Goal: Task Accomplishment & Management: Manage account settings

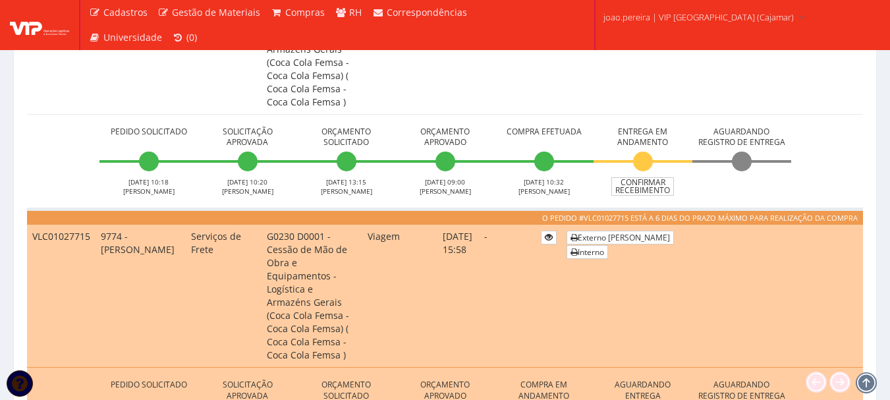
scroll to position [725, 0]
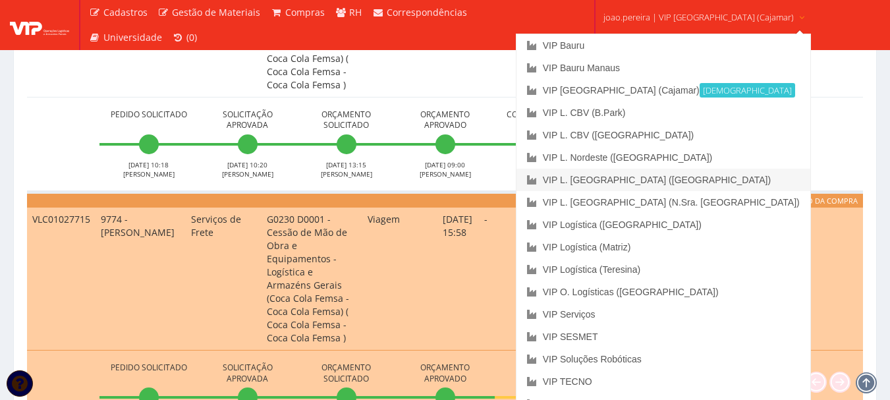
click at [689, 177] on link "VIP L. [GEOGRAPHIC_DATA] ([GEOGRAPHIC_DATA])" at bounding box center [664, 180] width 294 height 22
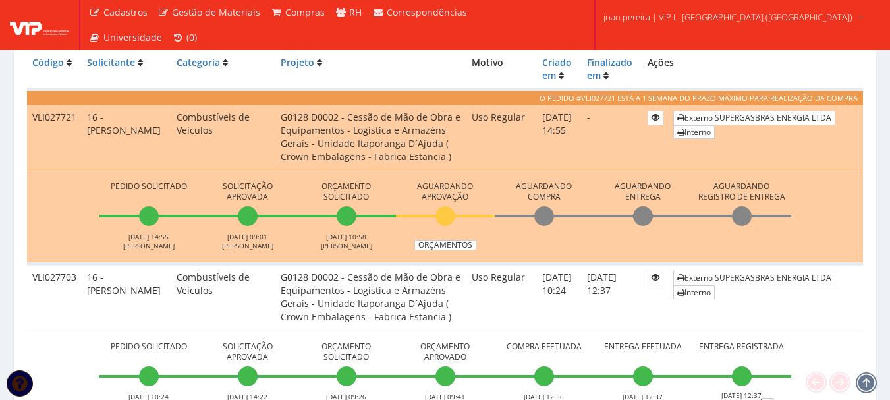
scroll to position [330, 0]
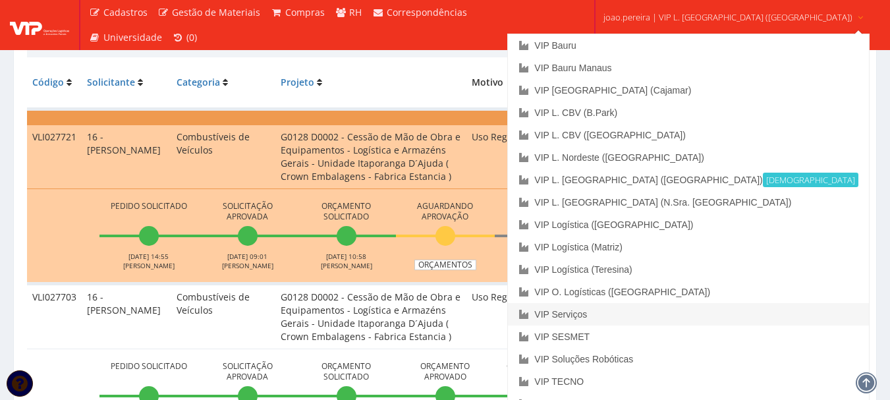
click at [652, 312] on link "VIP Serviços" at bounding box center [688, 314] width 361 height 22
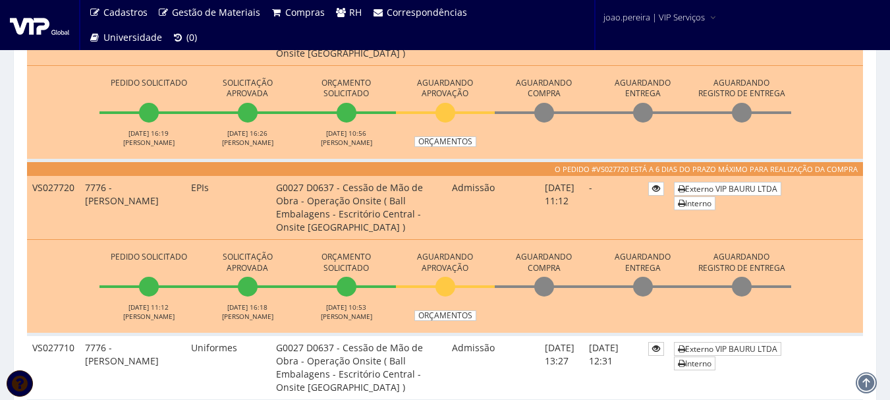
scroll to position [461, 0]
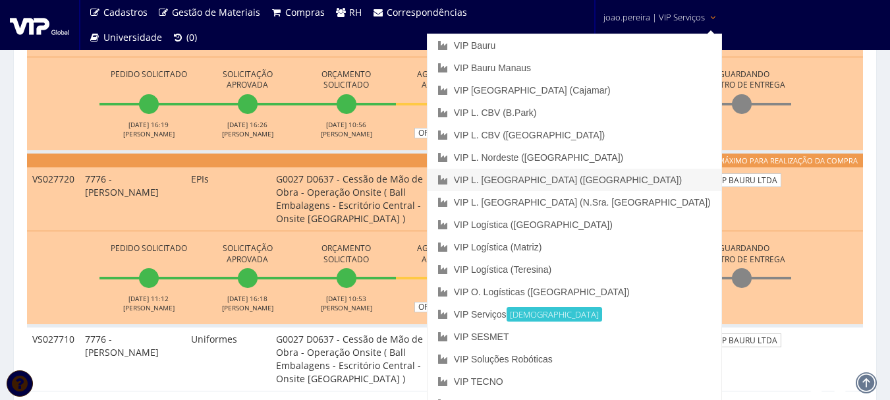
click at [632, 177] on link "VIP L. [GEOGRAPHIC_DATA] ([GEOGRAPHIC_DATA])" at bounding box center [575, 180] width 294 height 22
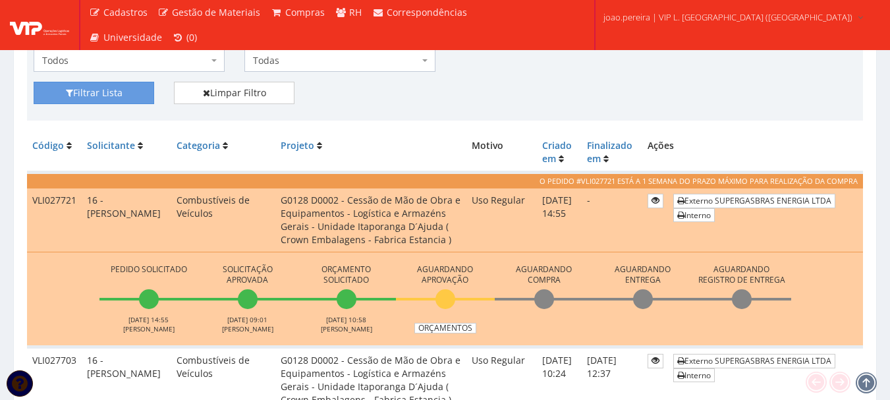
scroll to position [264, 0]
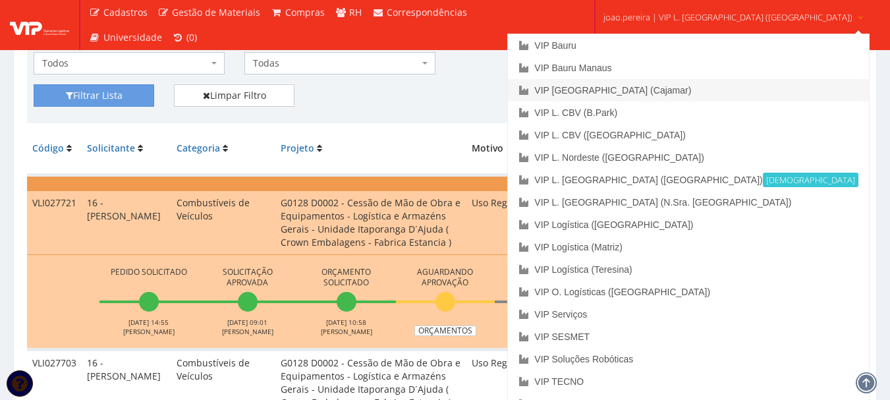
click at [658, 86] on link "VIP [GEOGRAPHIC_DATA] (Cajamar)" at bounding box center [688, 90] width 361 height 22
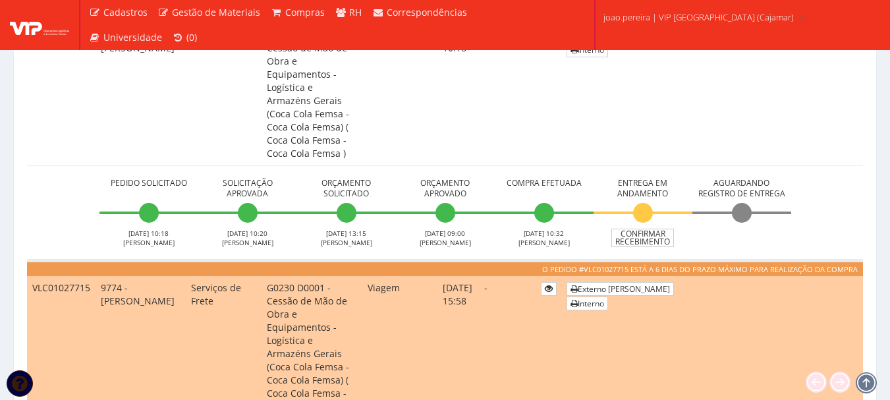
scroll to position [659, 0]
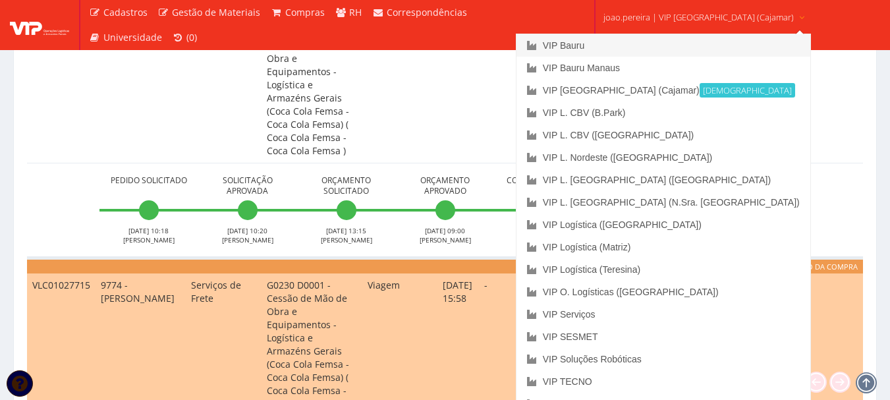
click at [646, 46] on link "VIP Bauru" at bounding box center [664, 45] width 294 height 22
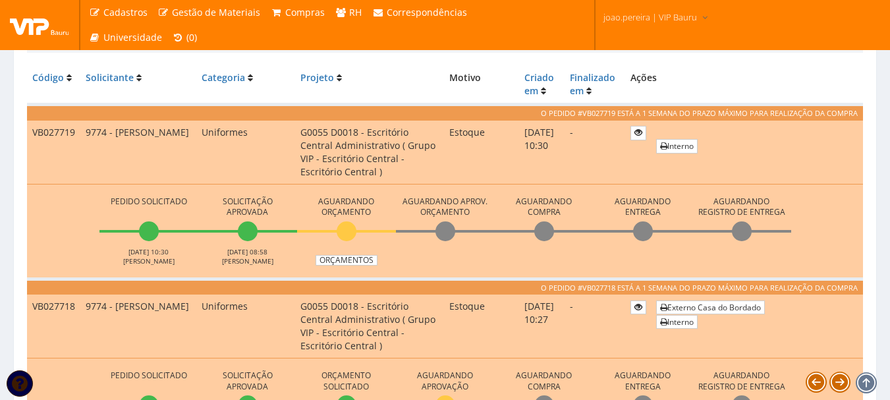
scroll to position [330, 0]
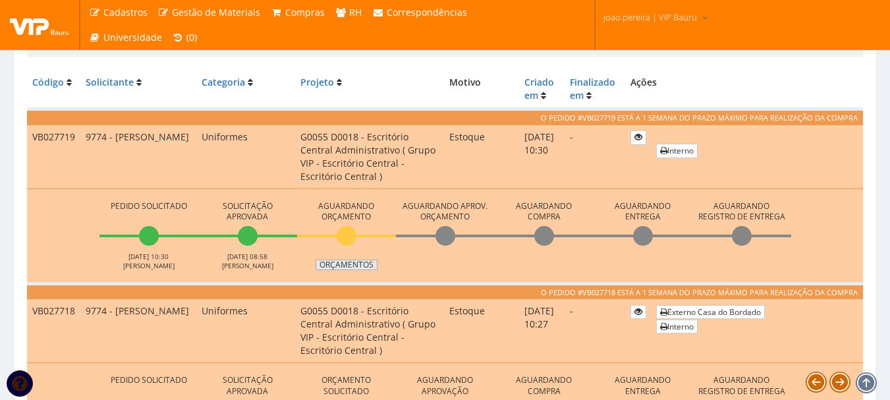
click at [358, 267] on link "Orçamentos" at bounding box center [347, 265] width 62 height 11
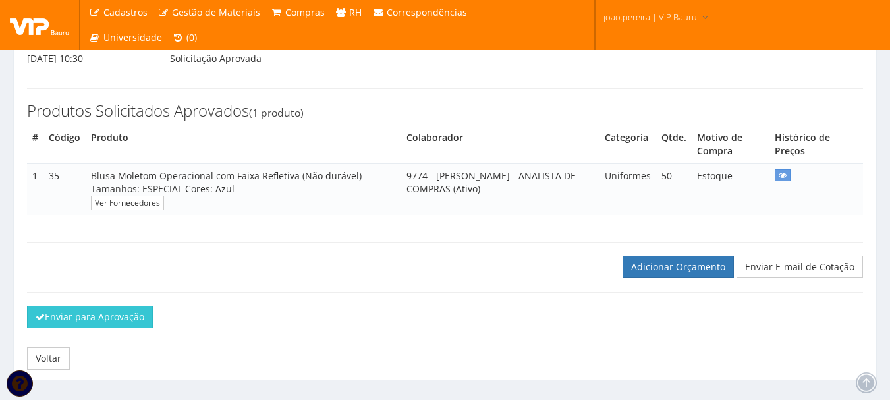
scroll to position [186, 0]
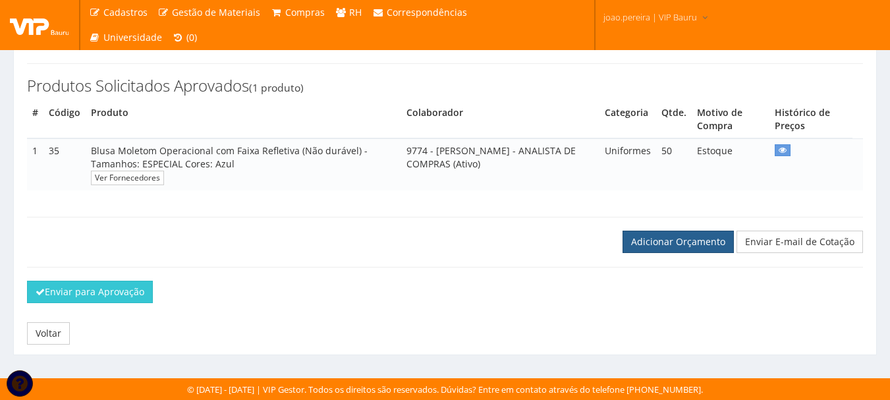
click at [707, 238] on link "Adicionar Orçamento" at bounding box center [678, 242] width 111 height 22
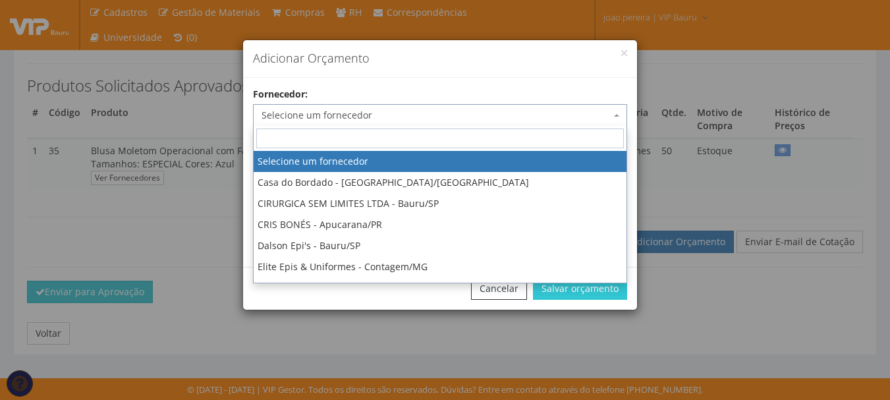
click at [495, 117] on span "Selecione um fornecedor" at bounding box center [436, 115] width 349 height 13
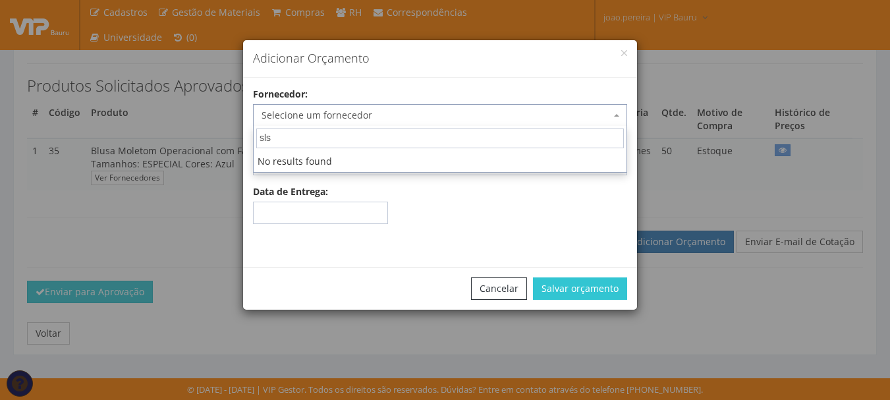
type input "sl"
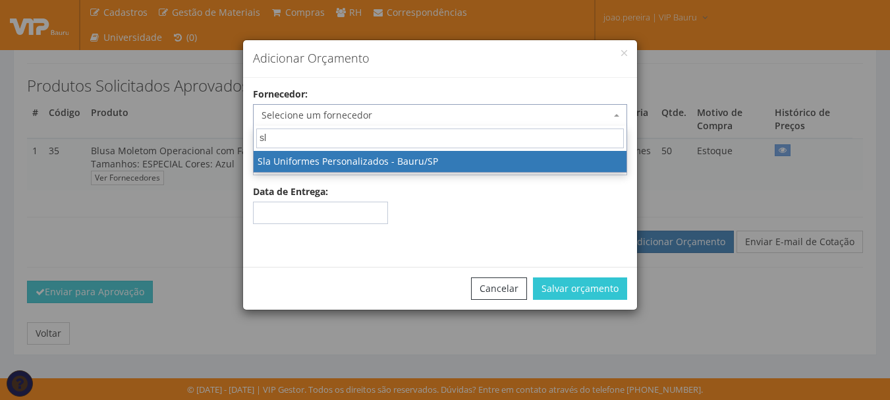
select select "2610"
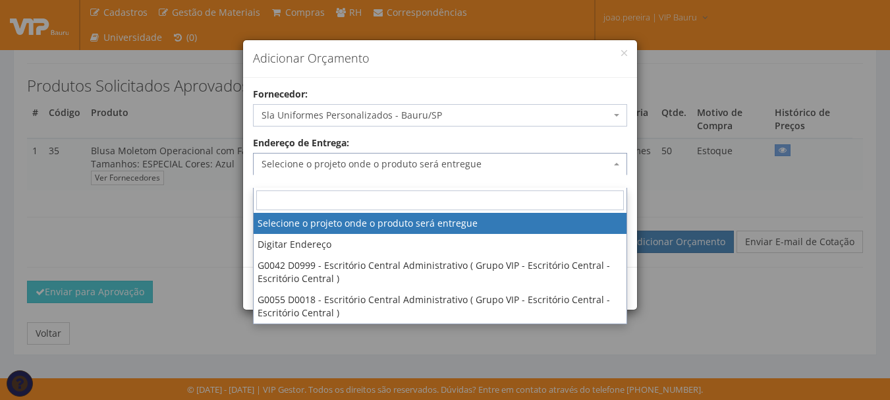
click at [497, 161] on span "Selecione o projeto onde o produto será entregue" at bounding box center [436, 164] width 349 height 13
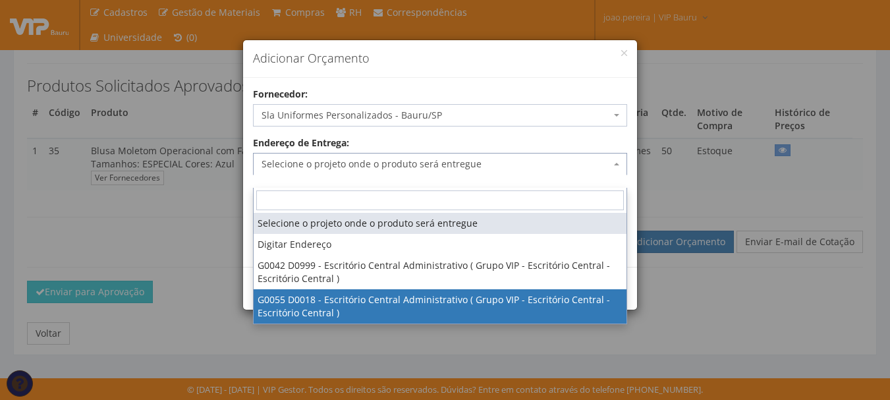
select select "55"
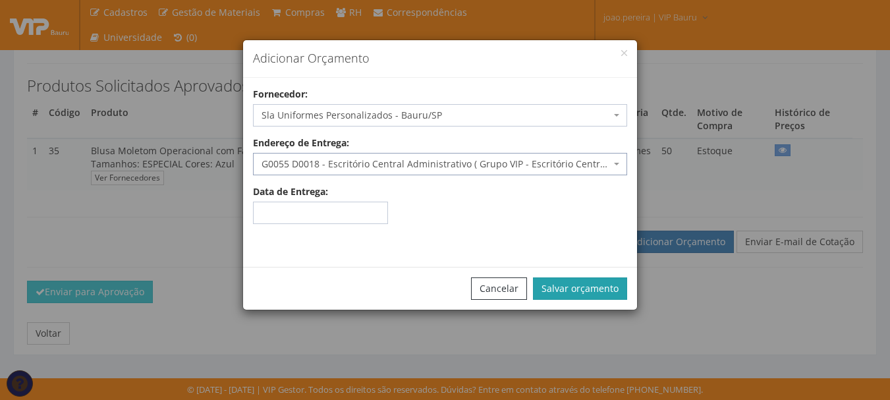
click at [592, 285] on button "Salvar orçamento" at bounding box center [580, 288] width 94 height 22
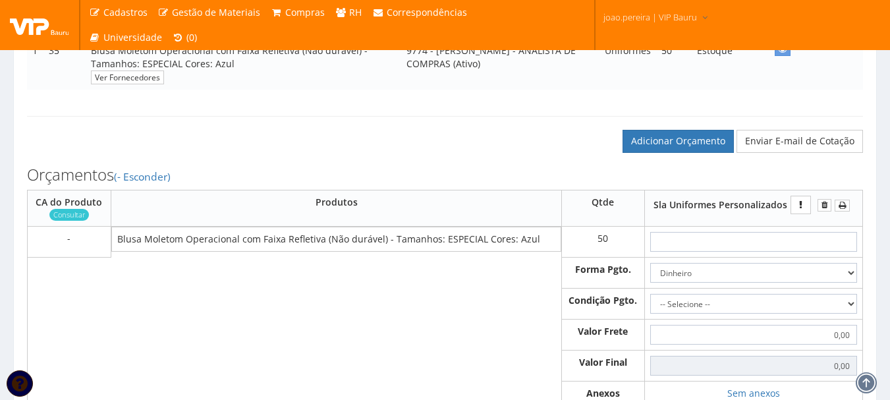
scroll to position [395, 0]
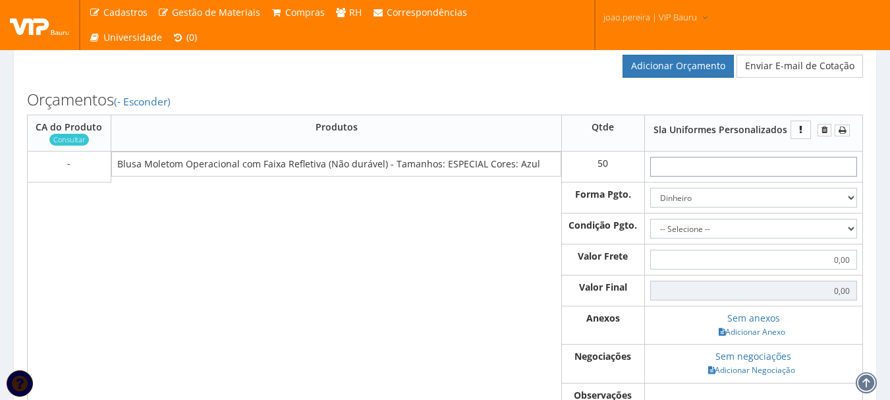
click at [774, 177] on input "text" at bounding box center [753, 167] width 207 height 20
click at [755, 177] on input "text" at bounding box center [753, 167] width 207 height 20
type input "1"
type input "50,00"
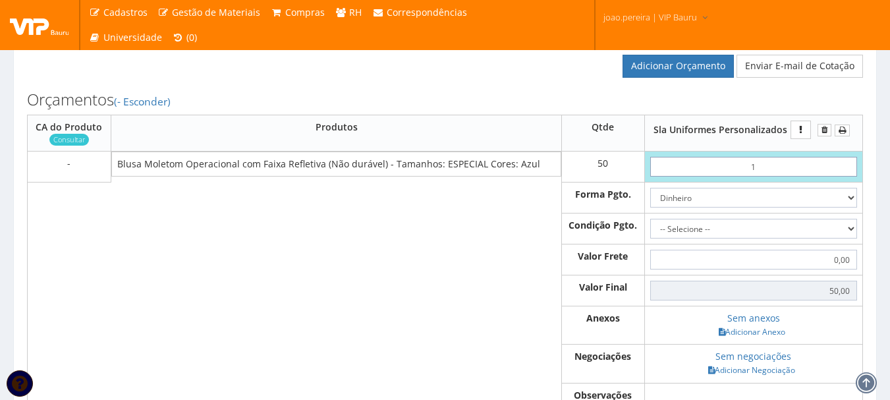
type input "11"
type input "550,00"
type input "1,18"
type input "59,00"
type input "11,84"
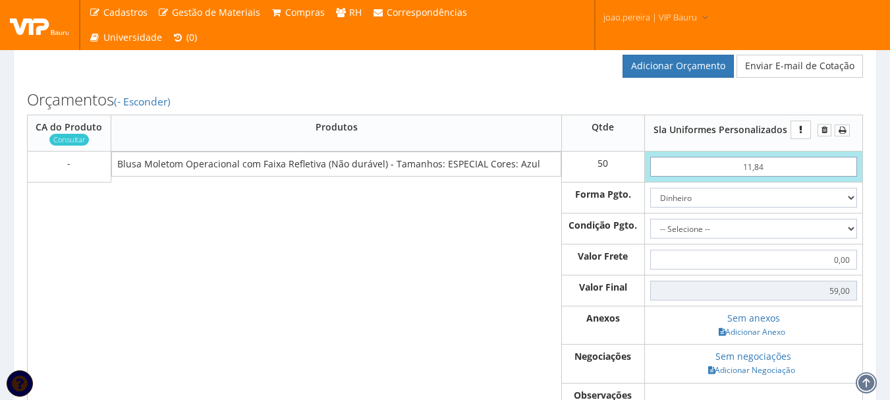
type input "592,00"
type input "118,40"
type input "5920,00"
type input "118,40"
click at [853, 239] on select "-- Selecione -- À vista 7 dias 10 dias" at bounding box center [753, 229] width 207 height 20
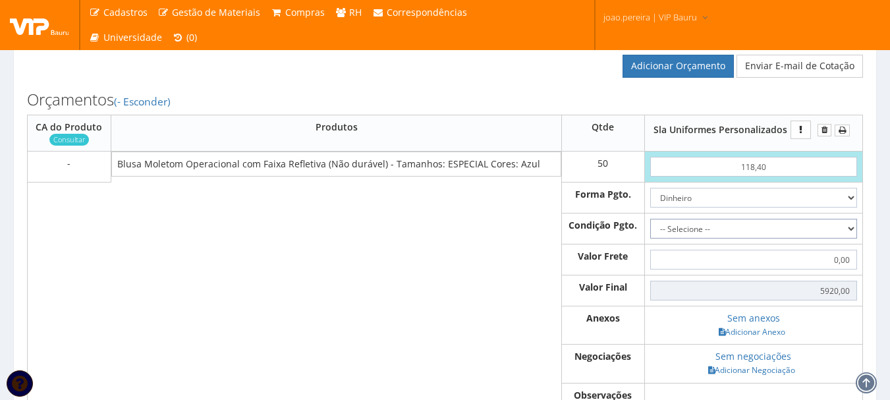
select select "0"
click at [650, 232] on select "-- Selecione -- À vista 7 dias 10 dias" at bounding box center [753, 229] width 207 height 20
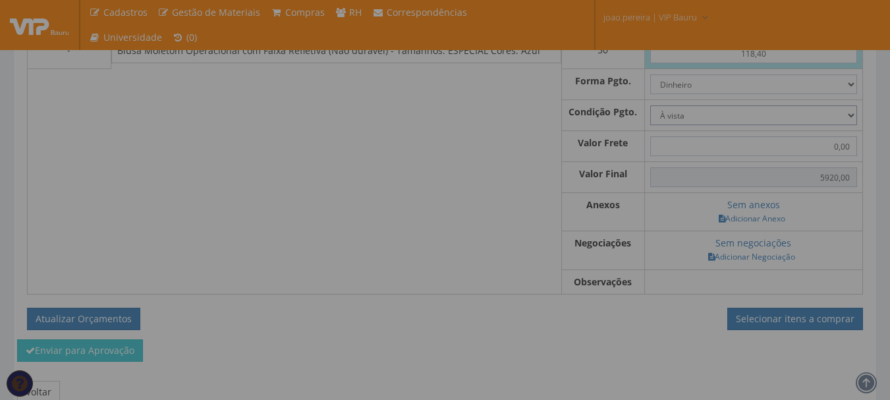
type input "5.920,00"
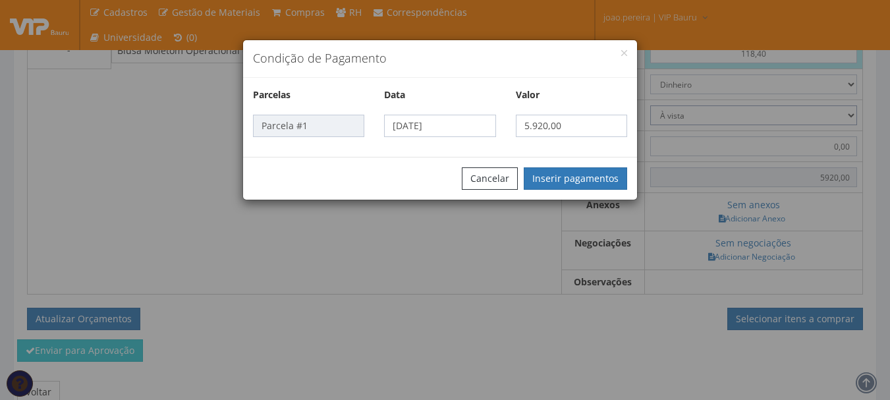
scroll to position [527, 0]
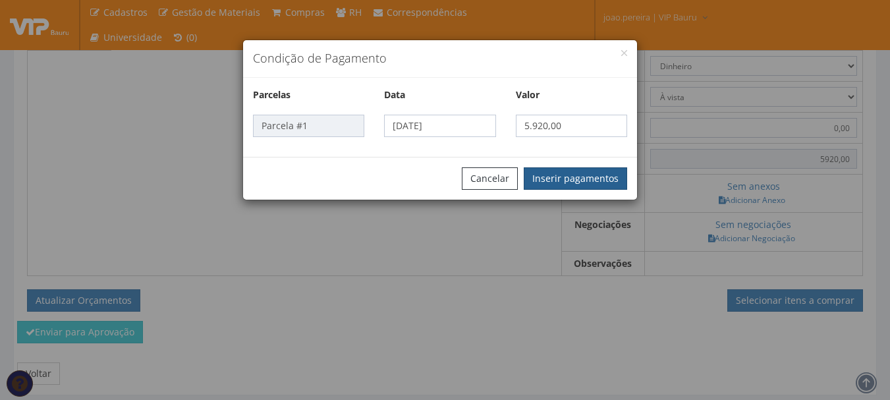
click at [580, 171] on button "Inserir pagamentos" at bounding box center [575, 178] width 103 height 22
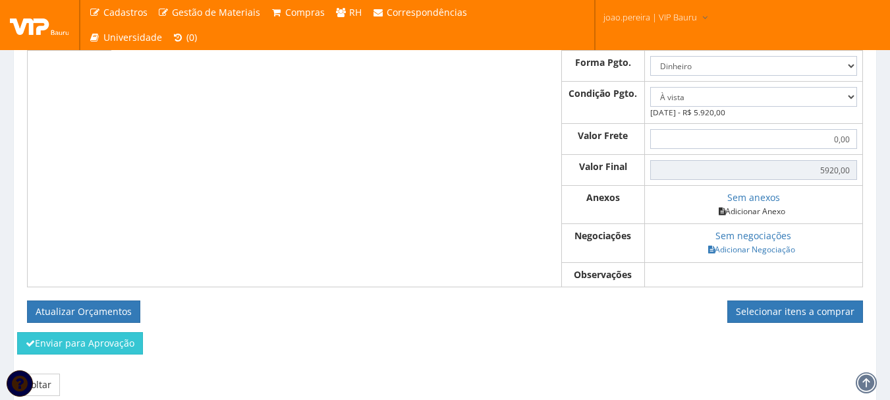
click at [776, 218] on link "Adicionar Anexo" at bounding box center [752, 211] width 74 height 14
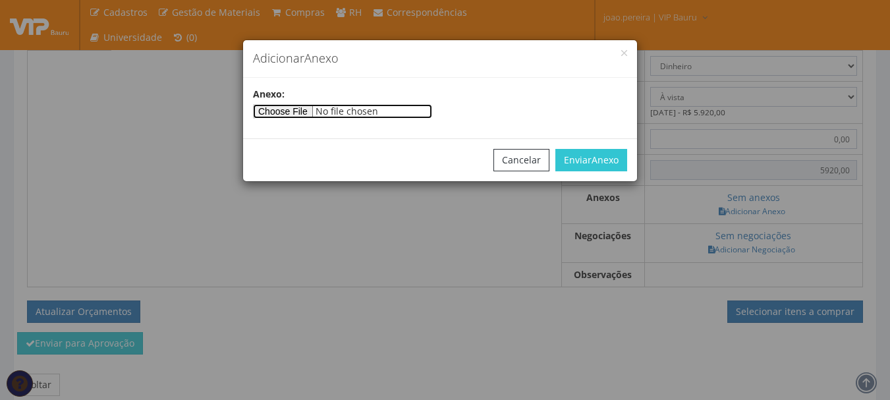
click at [293, 111] on input"] "file" at bounding box center [342, 111] width 179 height 14
type input"] "C:\fakepath\ORÇAMENTO SLA 20.222,60.pdf"
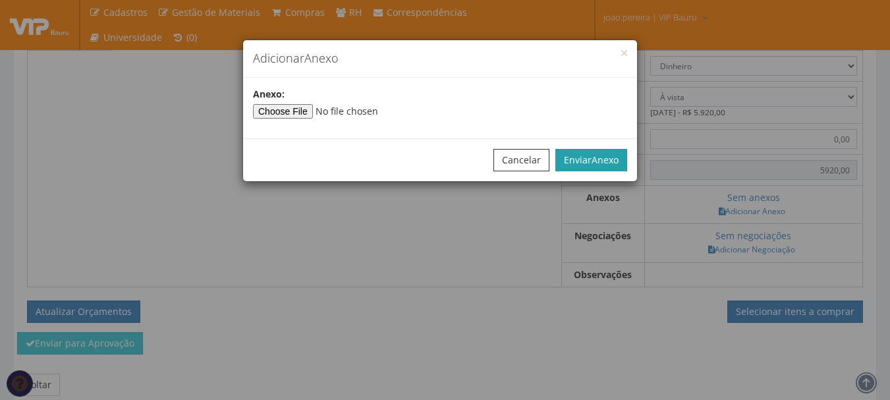
click at [592, 157] on span "Anexo" at bounding box center [605, 160] width 27 height 13
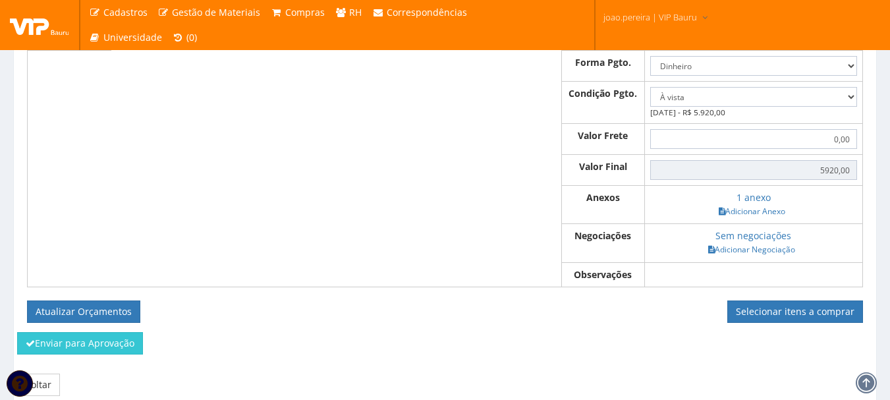
scroll to position [592, 0]
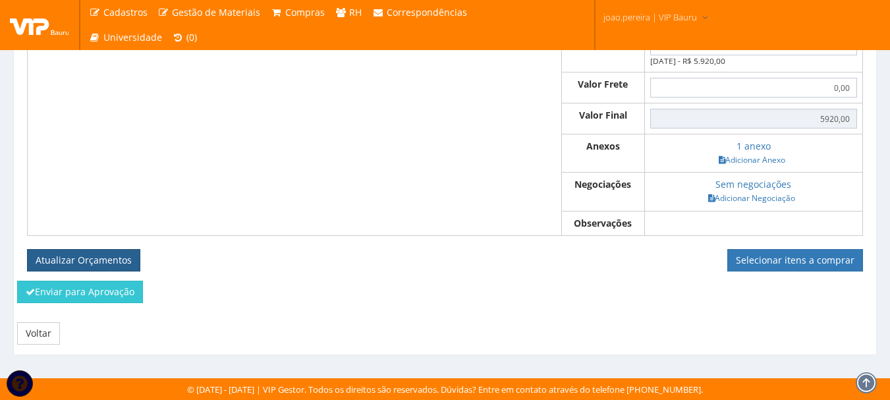
click at [87, 258] on button "Atualizar Orçamentos" at bounding box center [83, 260] width 113 height 22
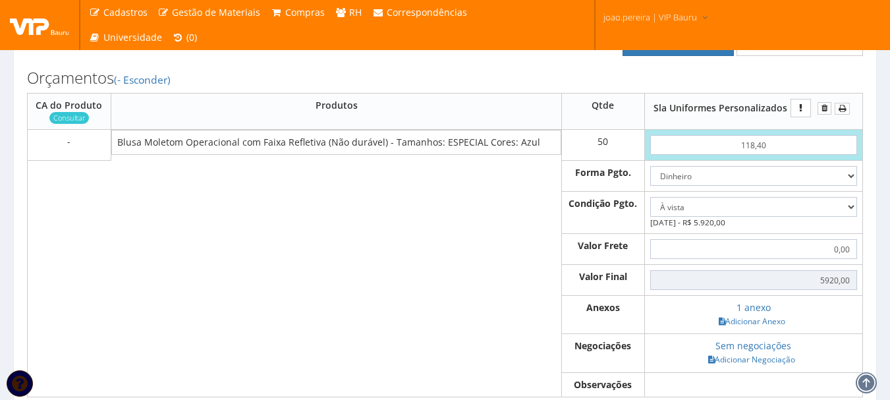
scroll to position [394, 0]
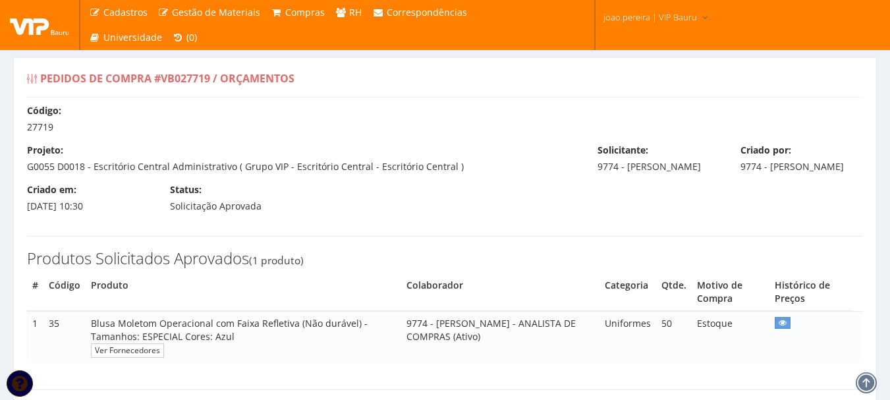
select select "0"
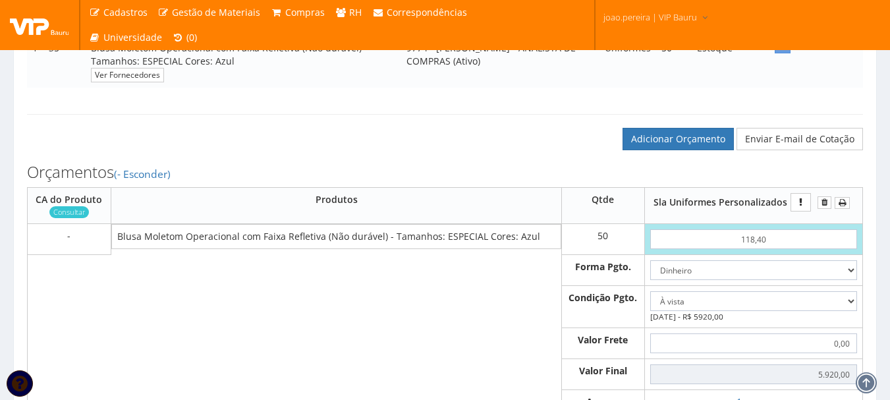
scroll to position [215, 0]
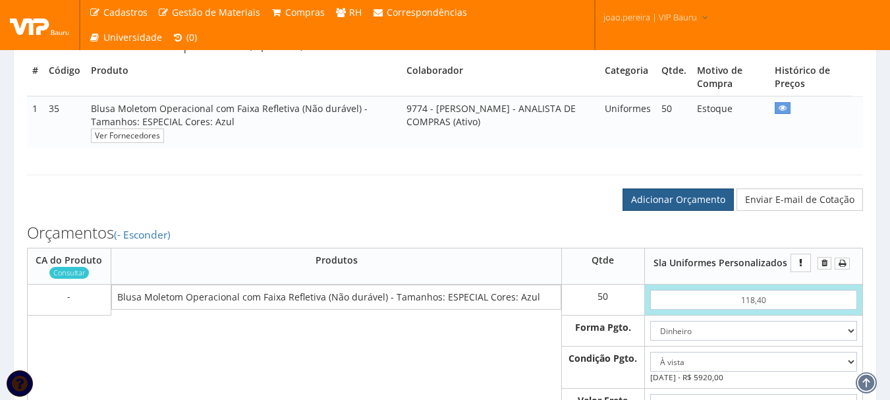
click at [694, 211] on link "Adicionar Orçamento" at bounding box center [678, 199] width 111 height 22
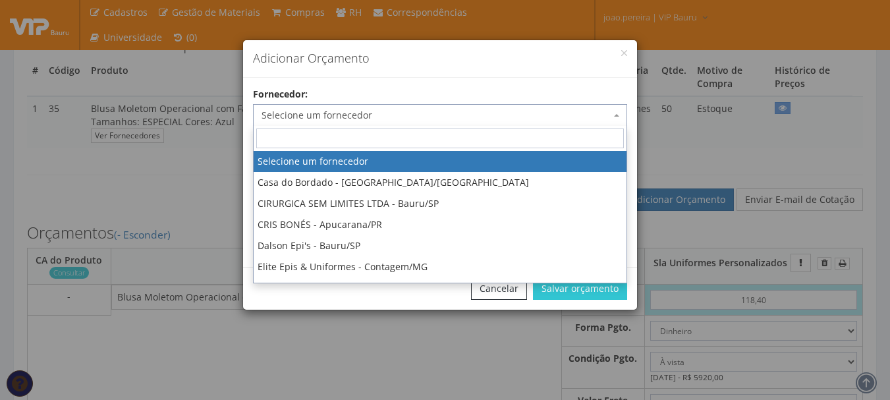
click at [404, 109] on span "Selecione um fornecedor" at bounding box center [436, 115] width 349 height 13
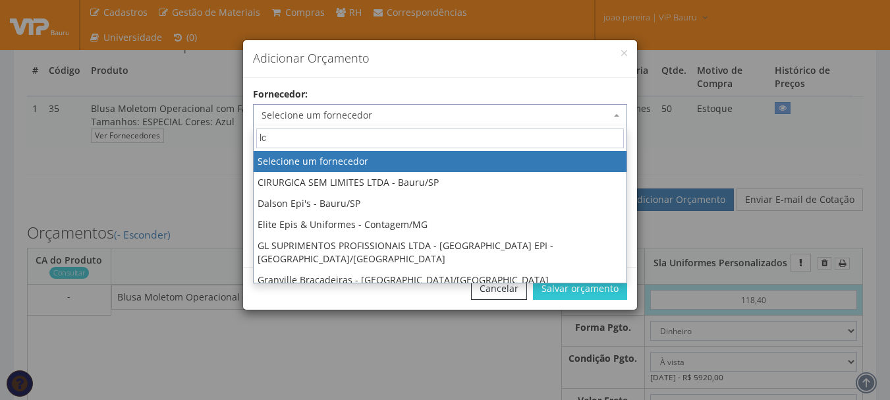
type input "l"
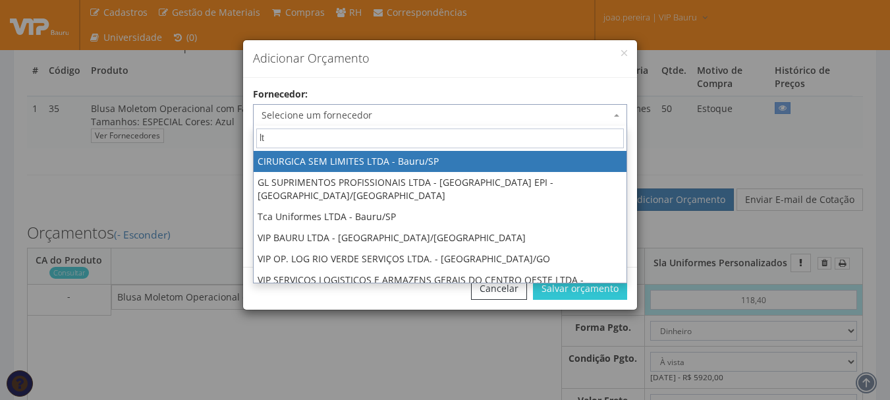
type input "l"
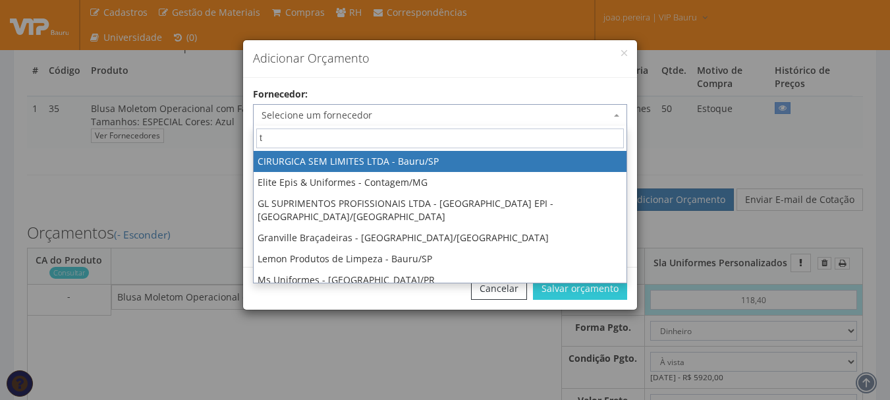
type input "tc"
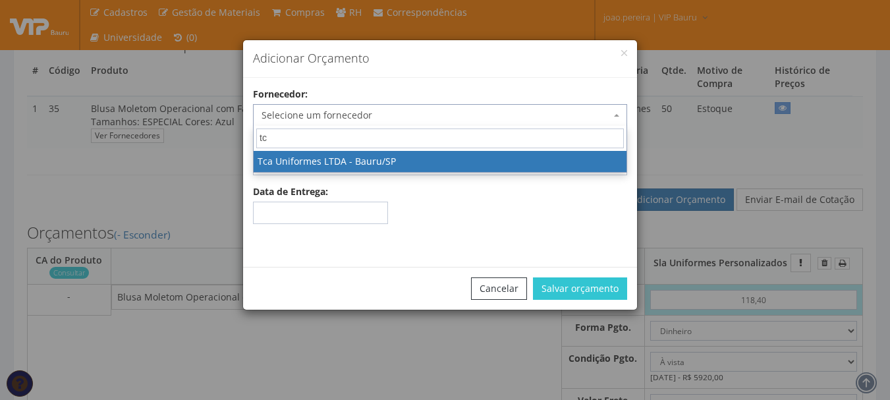
select select "2611"
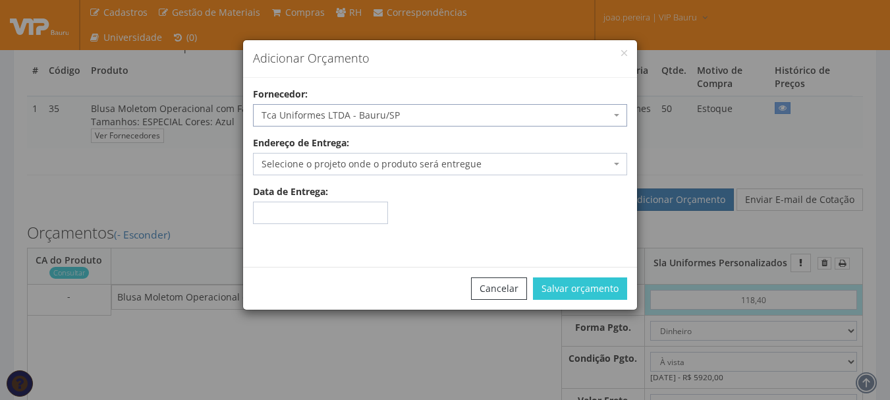
click at [419, 166] on span "Selecione o projeto onde o produto será entregue" at bounding box center [436, 164] width 349 height 13
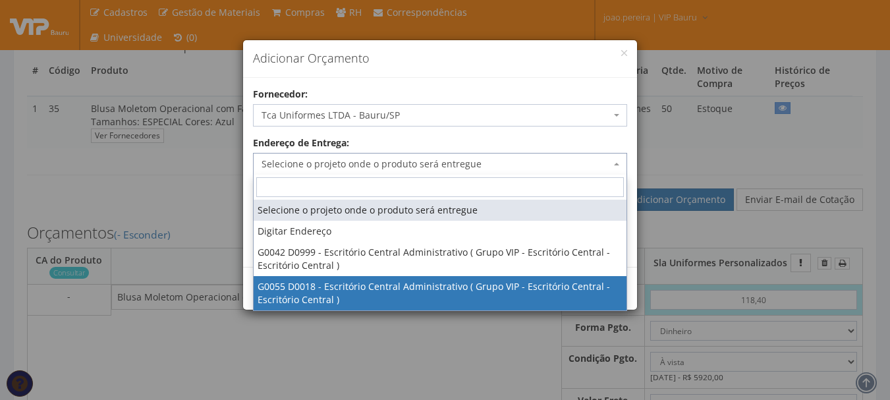
select select "55"
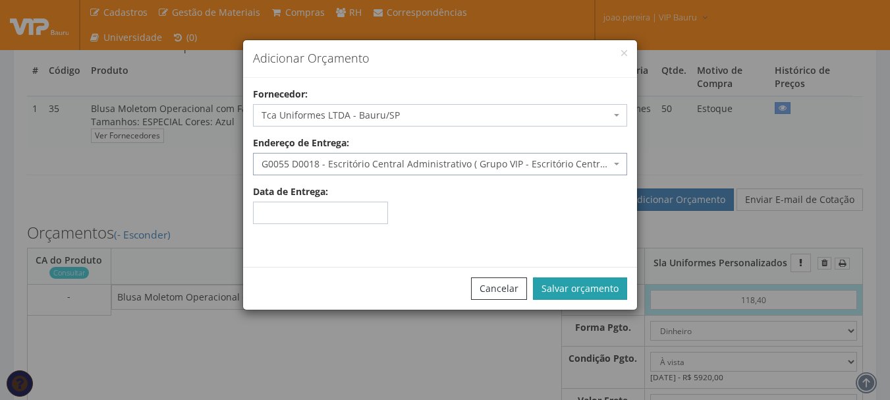
click at [606, 293] on button "Salvar orçamento" at bounding box center [580, 288] width 94 height 22
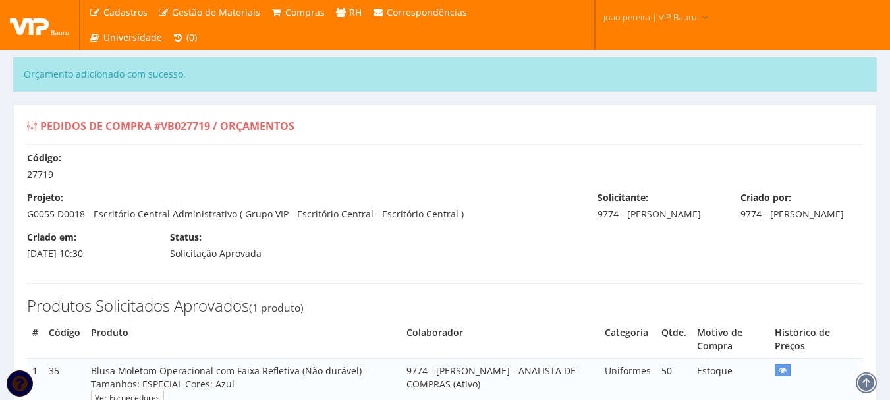
select select "0"
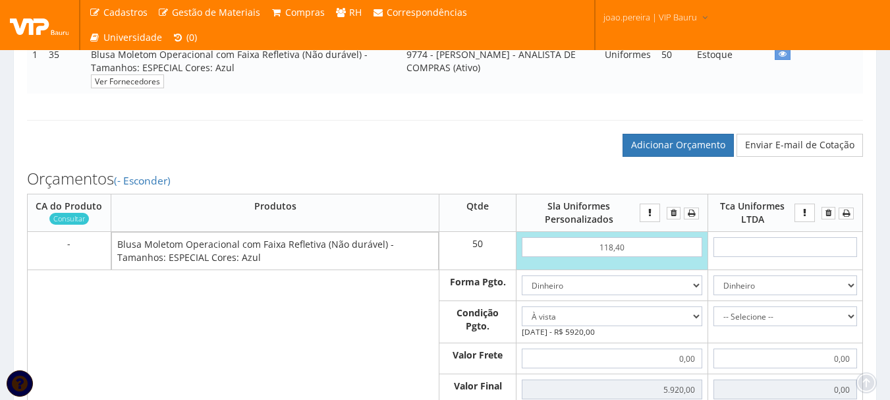
scroll to position [395, 0]
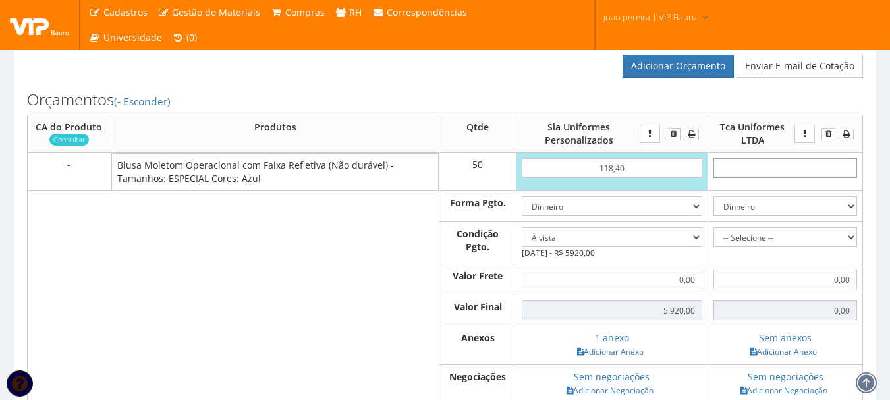
click at [796, 178] on input "text" at bounding box center [786, 168] width 144 height 20
type input "1"
type input "50,00"
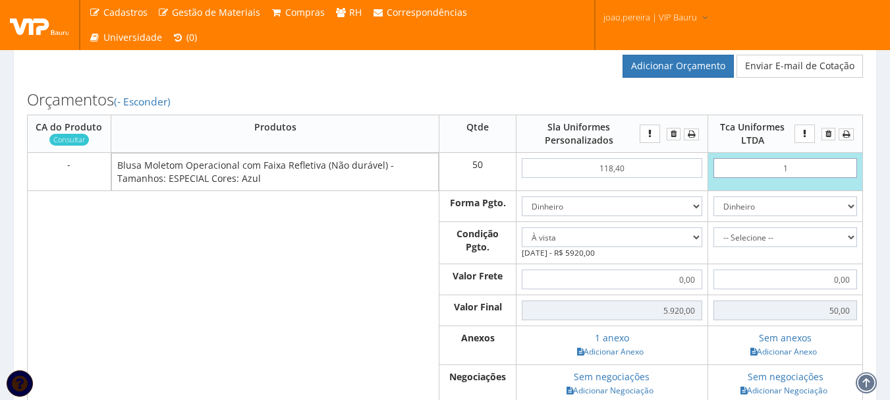
type input "12"
type input "600,00"
type input "1,20"
type input "60,00"
type input "12,08"
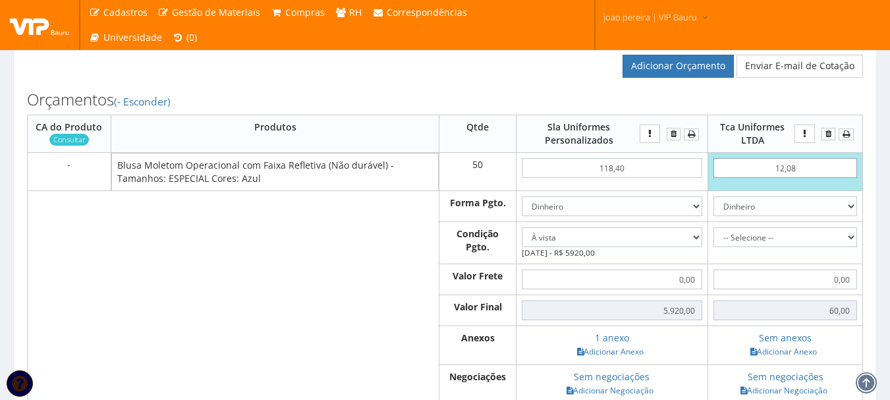
type input "604,00"
type input "120,81"
type input "6040,50"
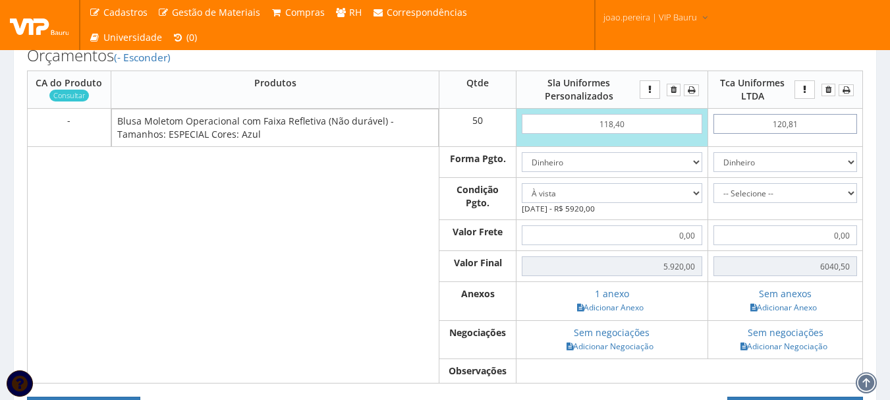
scroll to position [461, 0]
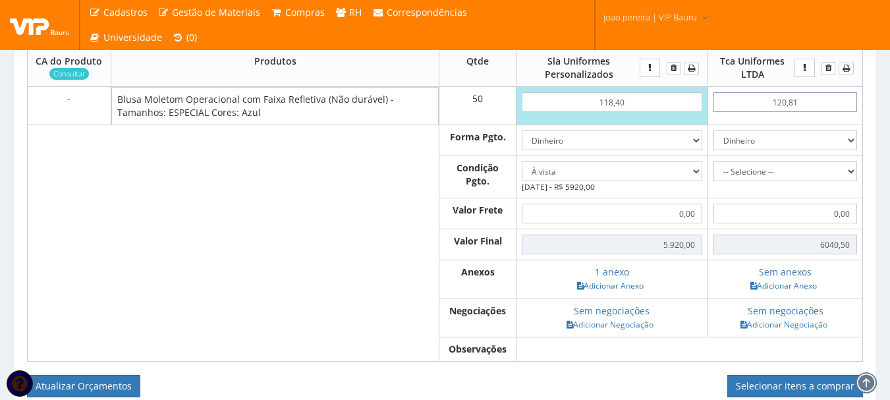
type input "120,81"
click at [853, 181] on select "-- Selecione -- À vista 7 dias 10 dias" at bounding box center [786, 171] width 144 height 20
select select "0"
click at [714, 175] on select "-- Selecione -- À vista 7 dias 10 dias" at bounding box center [786, 171] width 144 height 20
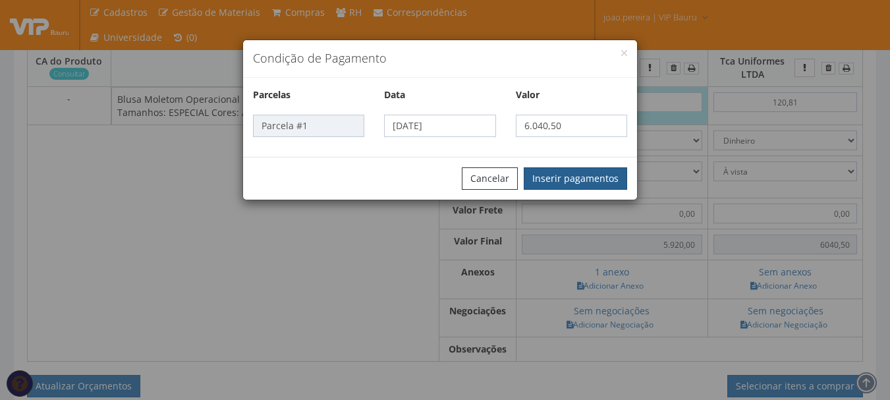
click at [583, 184] on button "Inserir pagamentos" at bounding box center [575, 178] width 103 height 22
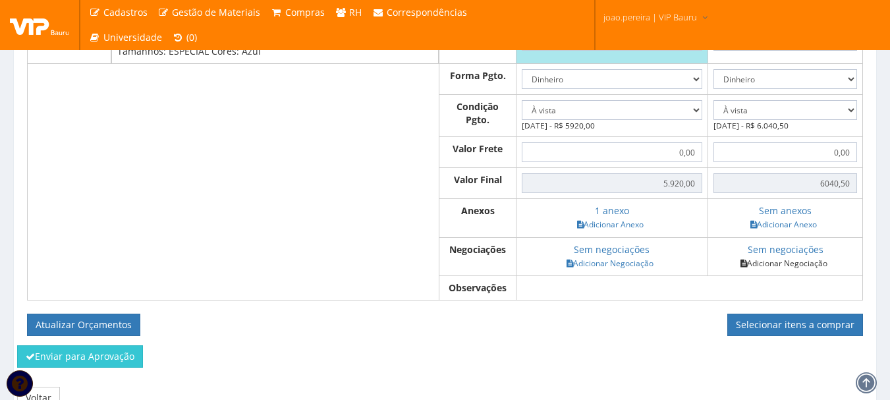
scroll to position [600, 0]
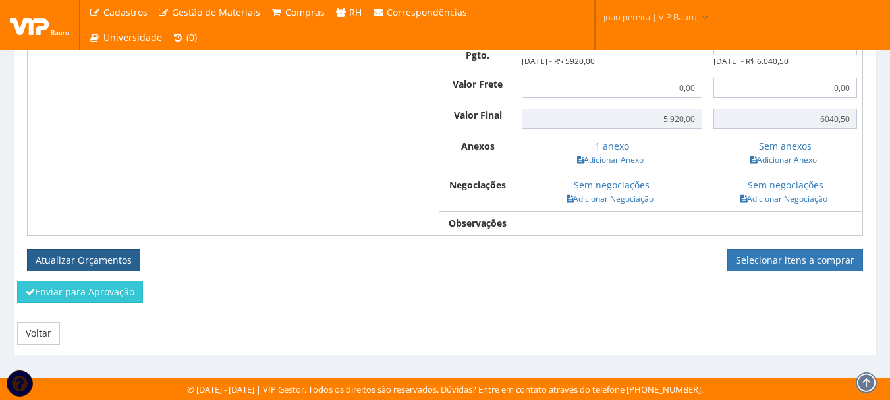
click at [87, 263] on button "Atualizar Orçamentos" at bounding box center [83, 260] width 113 height 22
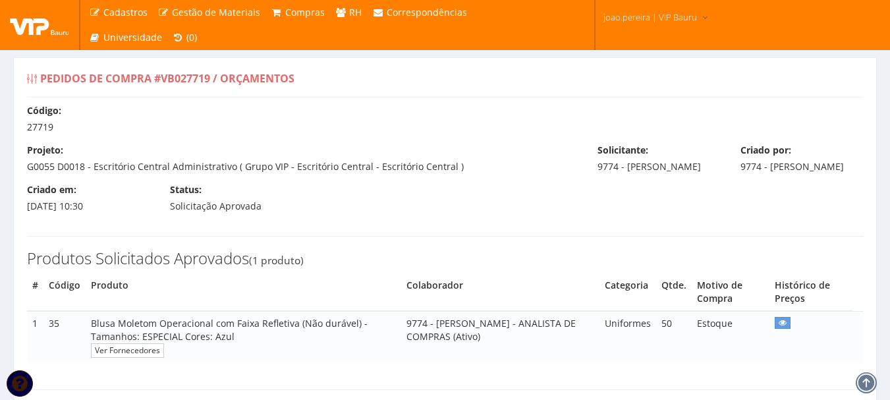
select select "0"
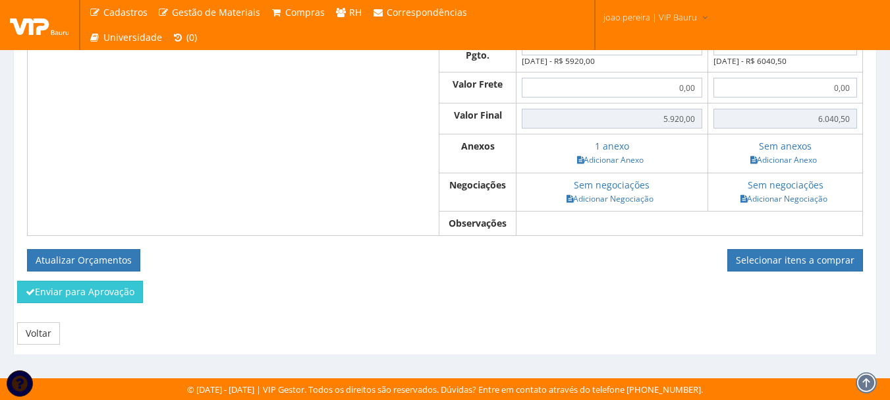
scroll to position [553, 0]
click at [110, 254] on button "Atualizar Orçamentos" at bounding box center [83, 260] width 113 height 22
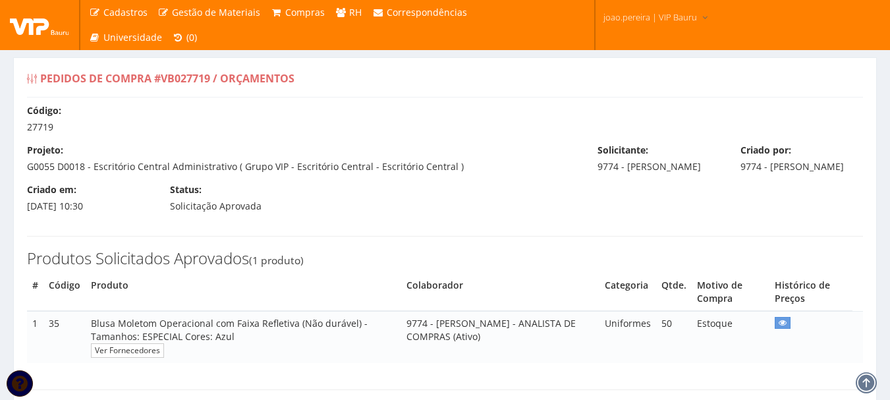
select select "0"
click at [445, 73] on div "Pedidos de Compra #VB027719 / Orçamentos" at bounding box center [445, 82] width 836 height 32
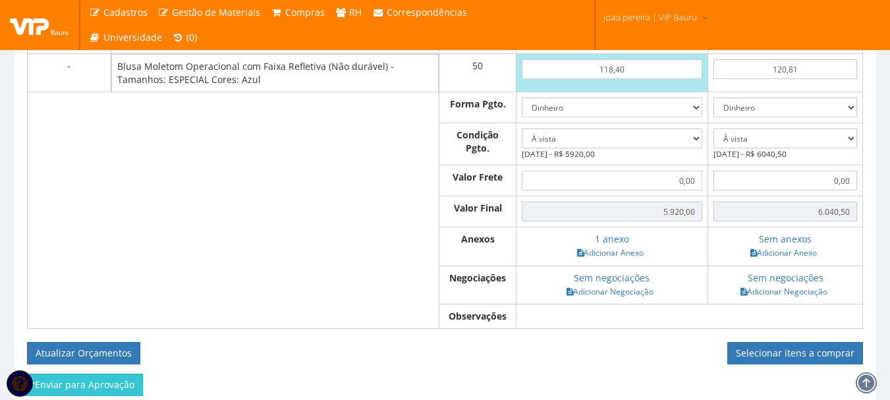
scroll to position [527, 0]
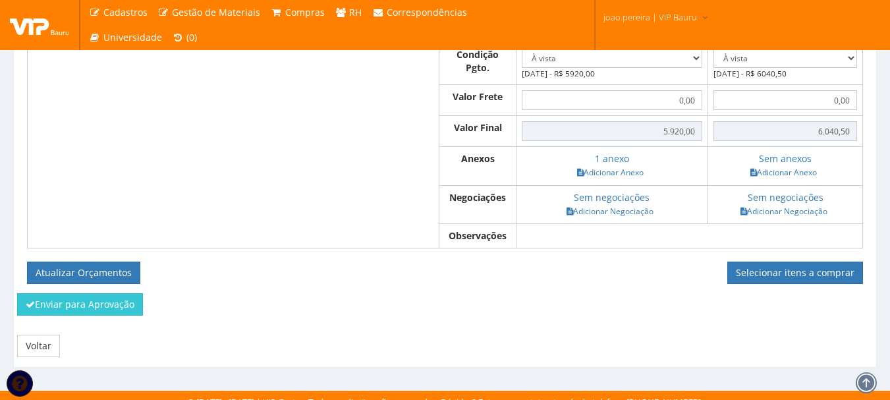
click at [640, 271] on div "CA do Produto Consultar Produtos Qtde Sla Uniformes Personalizados 118,40 120,81" at bounding box center [445, 109] width 836 height 349
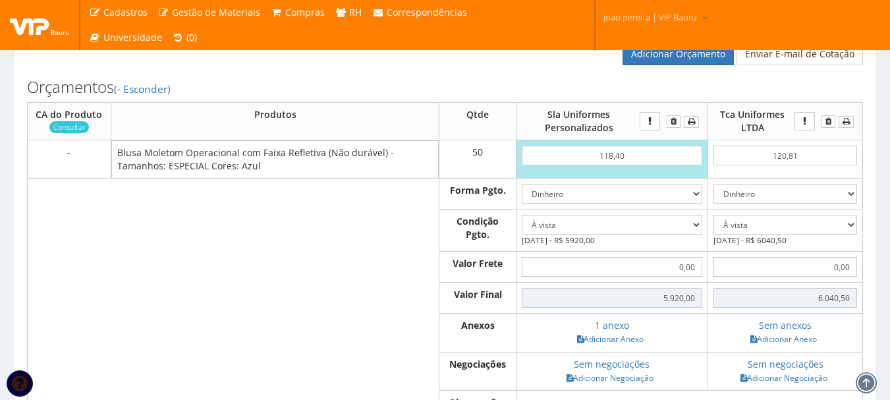
scroll to position [330, 0]
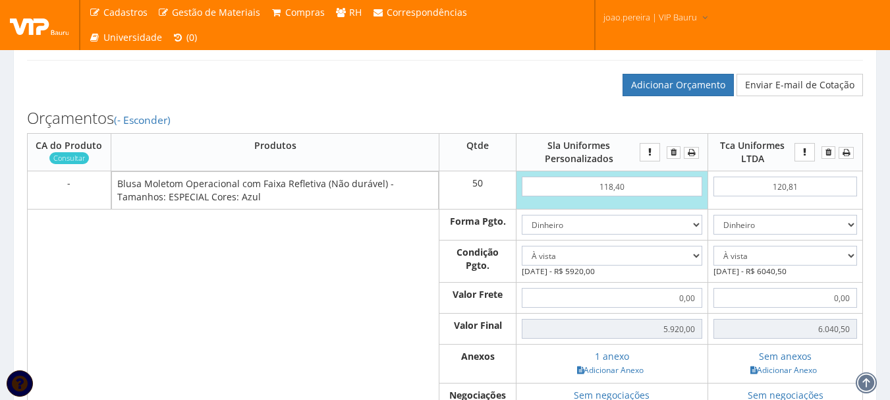
click at [869, 202] on div "Orçamentos (- Esconder) CA do Produto Consultar Produtos Qtde Sla Uniformes Per…" at bounding box center [445, 293] width 856 height 395
click at [674, 96] on link "Adicionar Orçamento" at bounding box center [678, 85] width 111 height 22
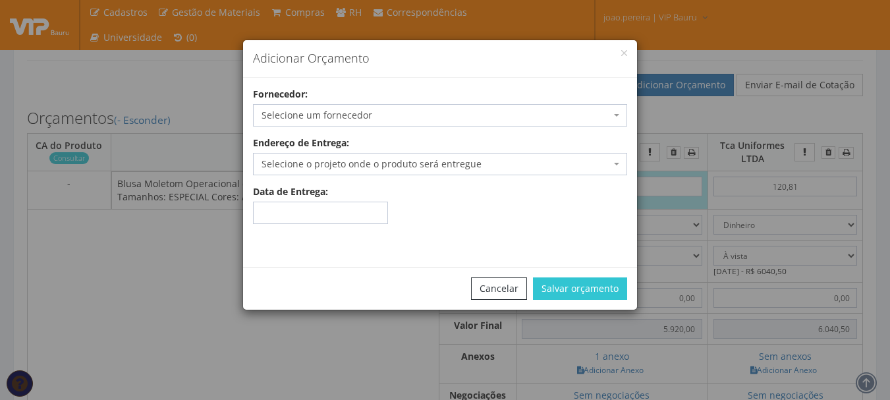
click at [337, 117] on span "Selecione um fornecedor" at bounding box center [436, 115] width 349 height 13
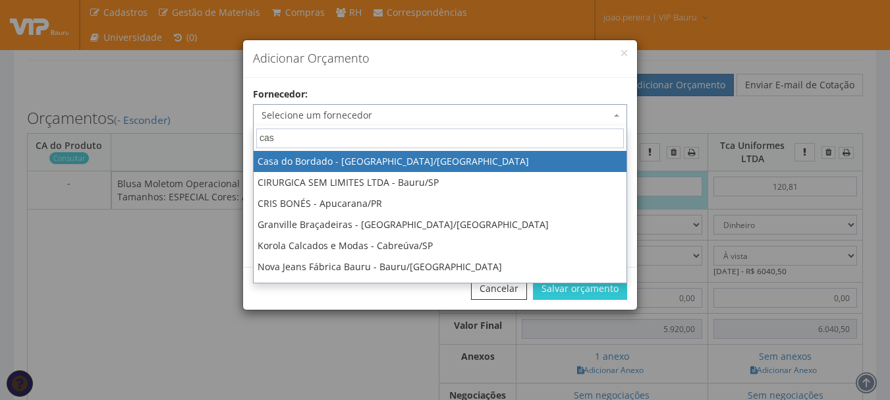
type input "casa"
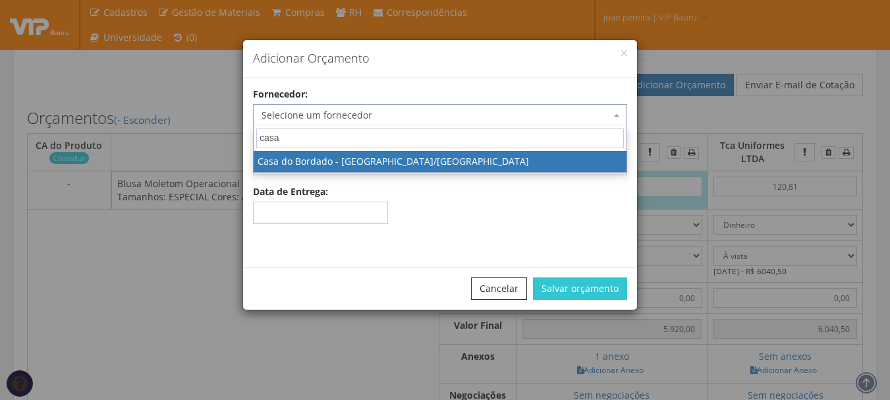
select select "2536"
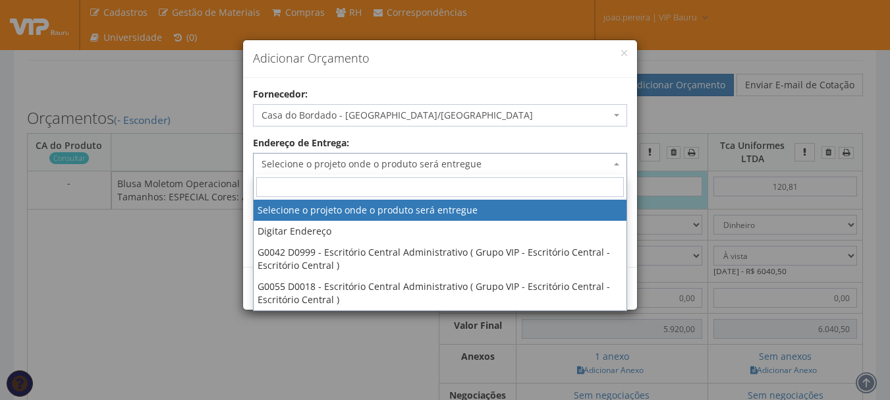
click at [381, 169] on span "Selecione o projeto onde o produto será entregue" at bounding box center [436, 164] width 349 height 13
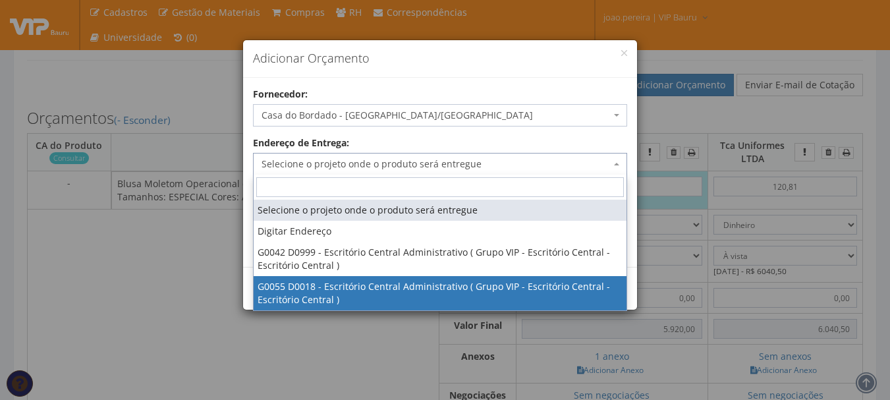
select select "55"
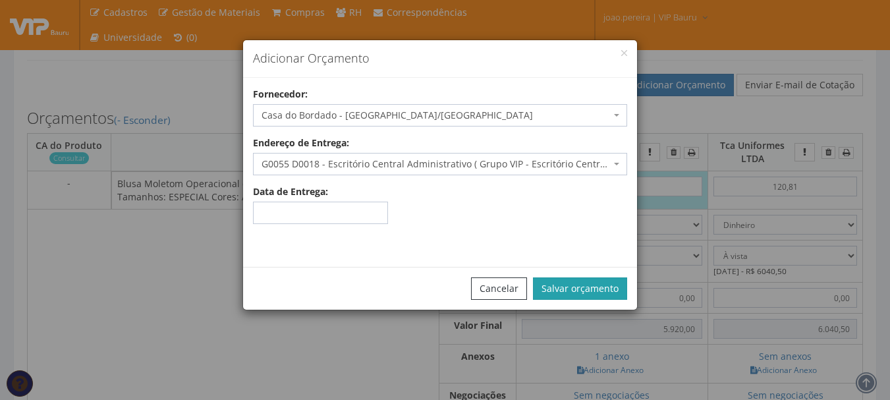
click at [621, 289] on button "Salvar orçamento" at bounding box center [580, 288] width 94 height 22
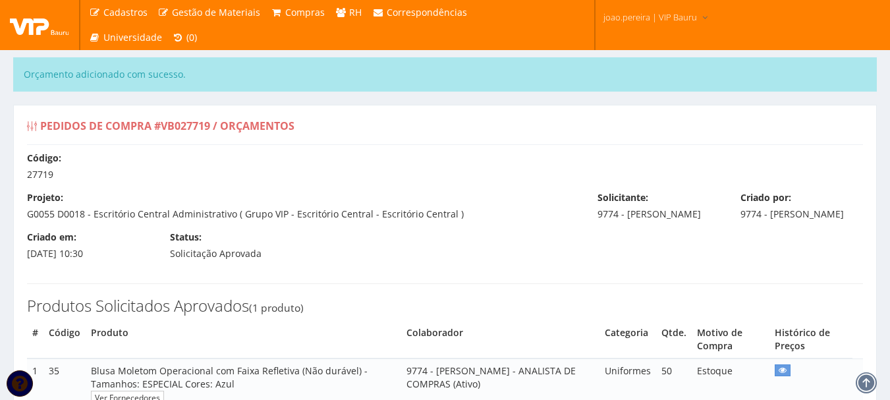
select select "0"
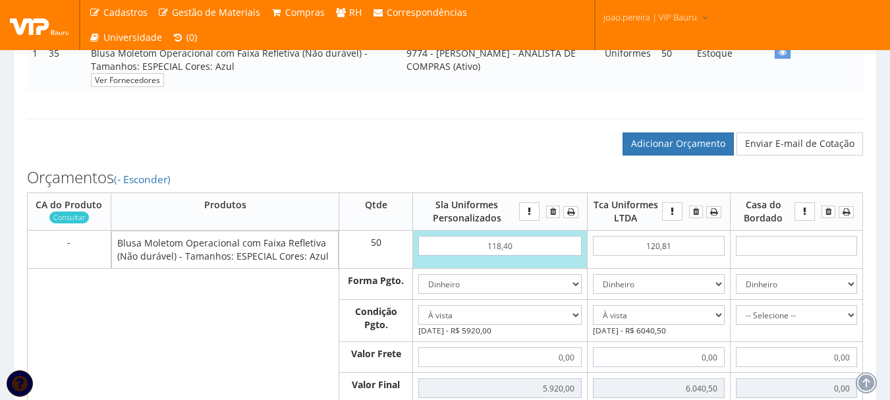
scroll to position [330, 0]
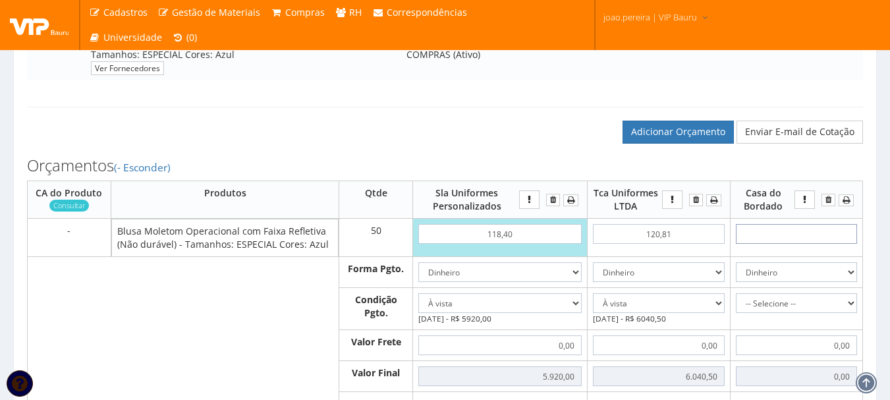
click at [812, 244] on input "text" at bounding box center [796, 234] width 121 height 20
type input "1"
type input "50,00"
type input "11"
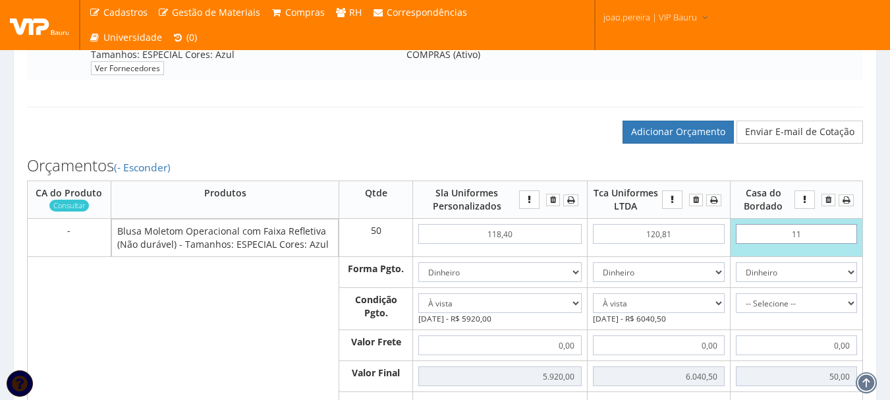
type input "550,00"
type input "1,16"
type input "58,00"
type input "11,60"
type input "580,00"
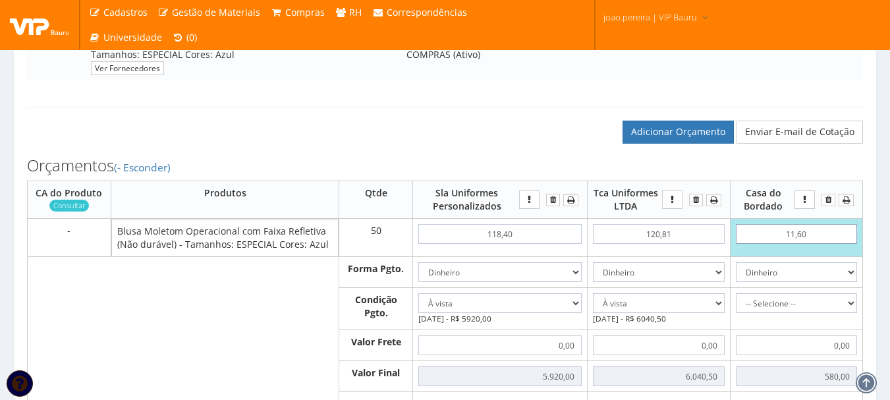
type input "116,00"
type input "5800,00"
type input "116,00"
click at [852, 281] on select "Dinheiro Boleto Bancário Depósito Transferência Bancária Cartão de Crédito Cart…" at bounding box center [796, 272] width 121 height 20
select select "1"
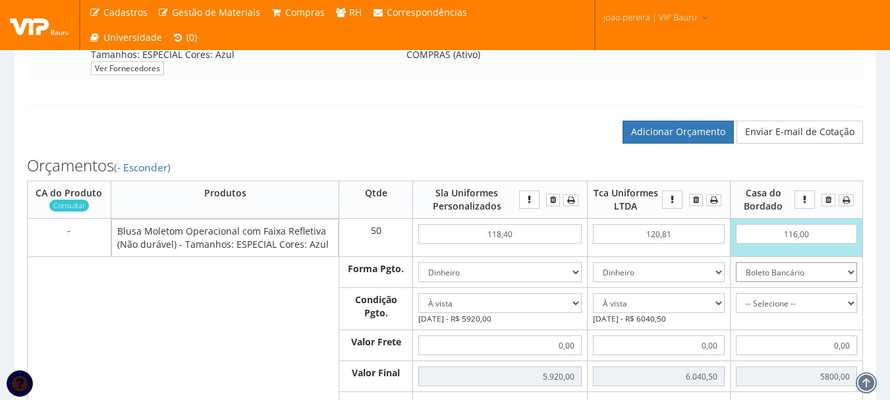
click at [736, 275] on select "Dinheiro Boleto Bancário Depósito Transferência Bancária Cartão de Crédito Cart…" at bounding box center [796, 272] width 121 height 20
click at [855, 313] on select "-- Selecione -- À vista 7 dias 10 dias" at bounding box center [796, 303] width 121 height 20
select select "outros"
click at [736, 306] on select "-- Selecione -- À vista 7 dias 10 dias" at bounding box center [796, 303] width 121 height 20
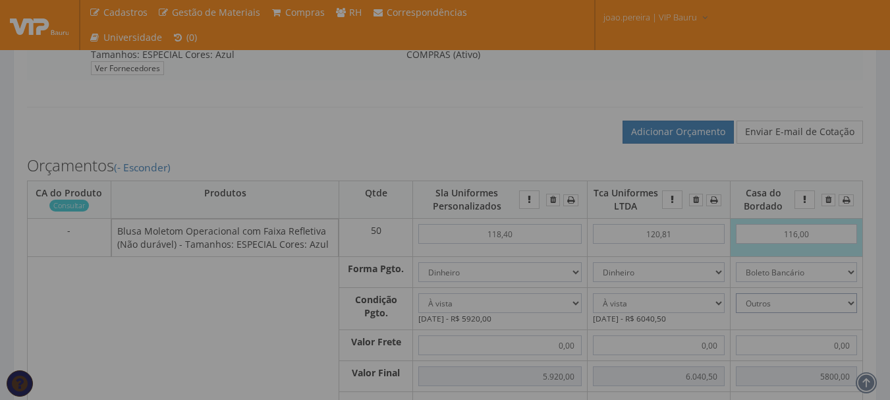
type input "5.800,00"
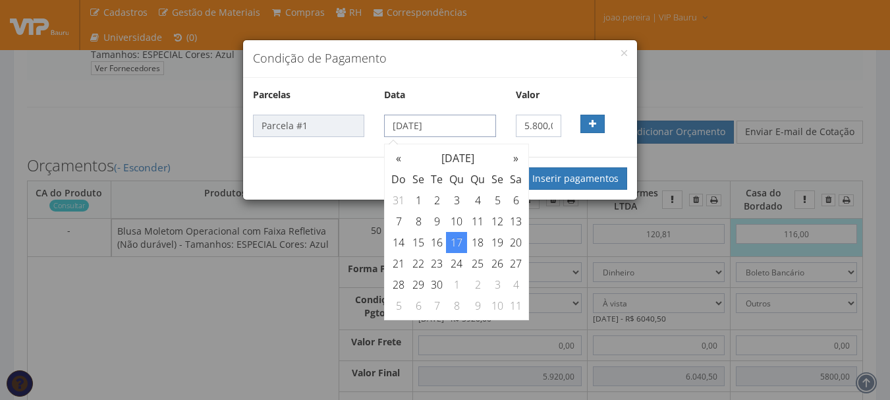
click at [459, 117] on input "17/09/2025" at bounding box center [439, 126] width 111 height 22
click at [522, 156] on th "»" at bounding box center [516, 158] width 18 height 21
click at [397, 304] on td "30" at bounding box center [398, 305] width 21 height 21
type input "30/11/2025"
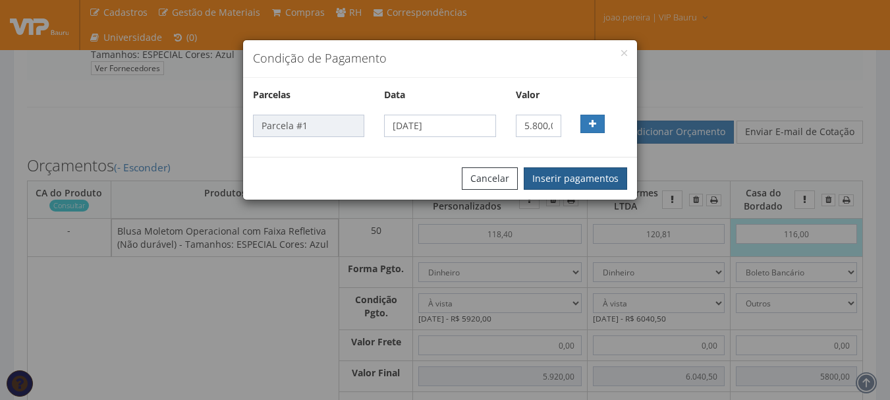
click at [581, 179] on button "Inserir pagamentos" at bounding box center [575, 178] width 103 height 22
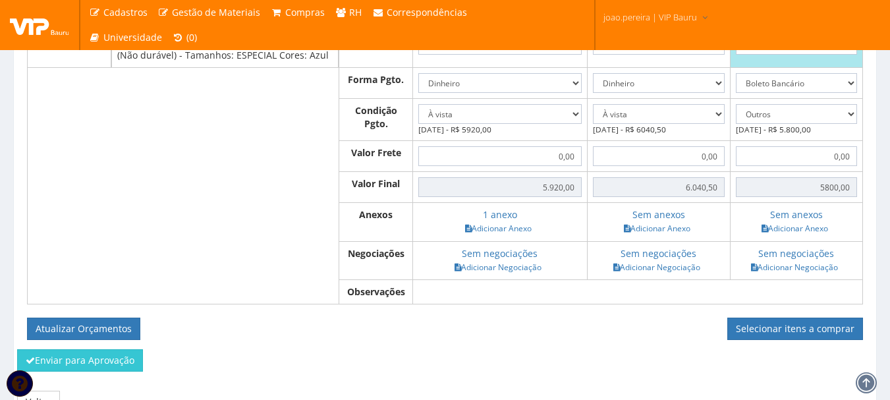
scroll to position [527, 0]
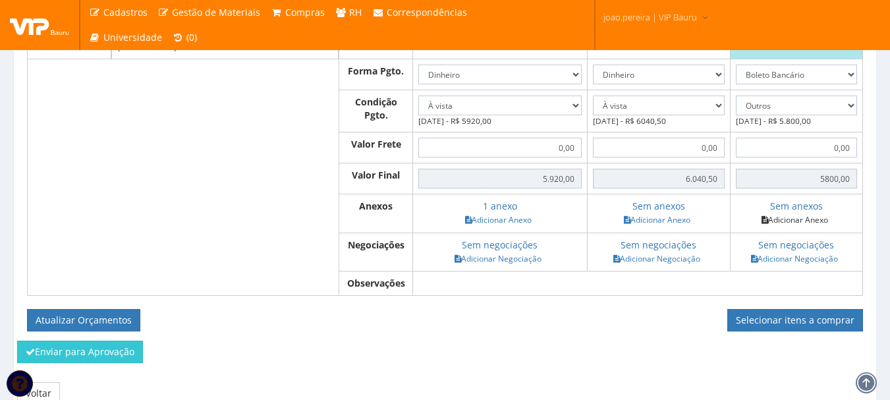
click at [792, 227] on link "Adicionar Anexo" at bounding box center [795, 220] width 74 height 14
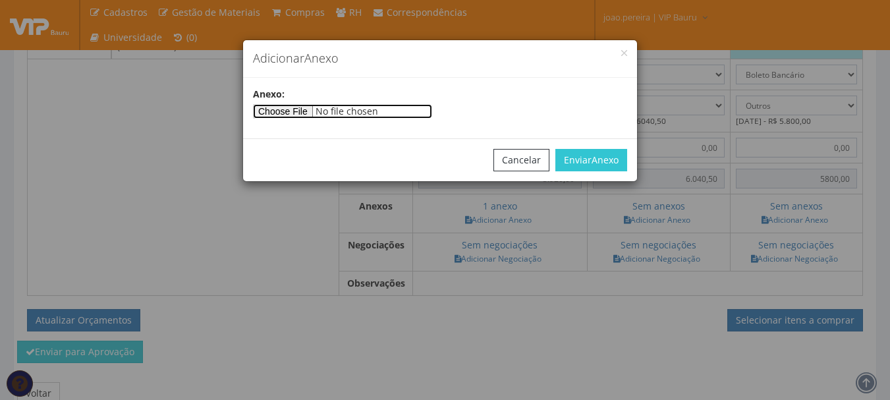
click at [322, 109] on input"] "file" at bounding box center [342, 111] width 179 height 14
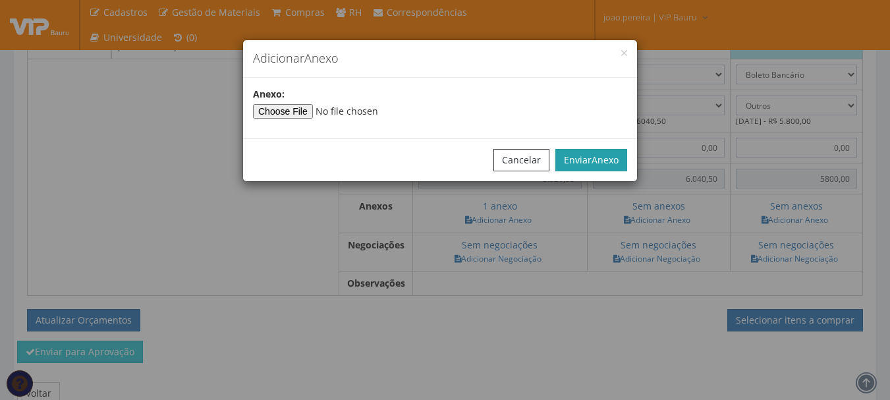
click at [581, 153] on button "Enviar Anexo" at bounding box center [592, 160] width 72 height 22
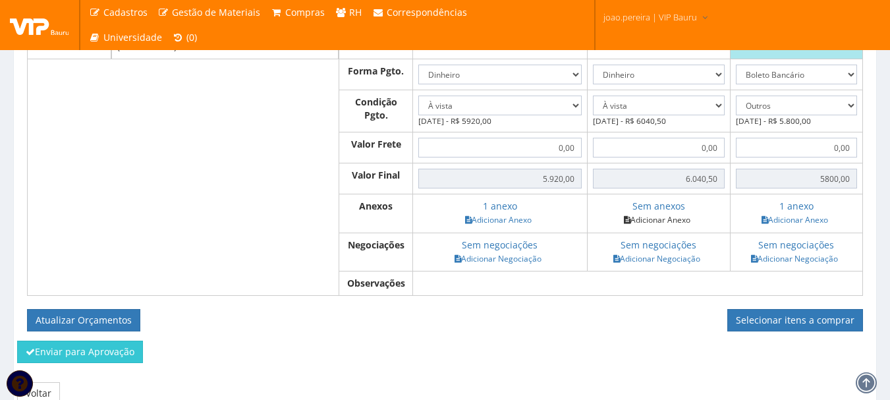
click at [660, 227] on link "Adicionar Anexo" at bounding box center [657, 220] width 74 height 14
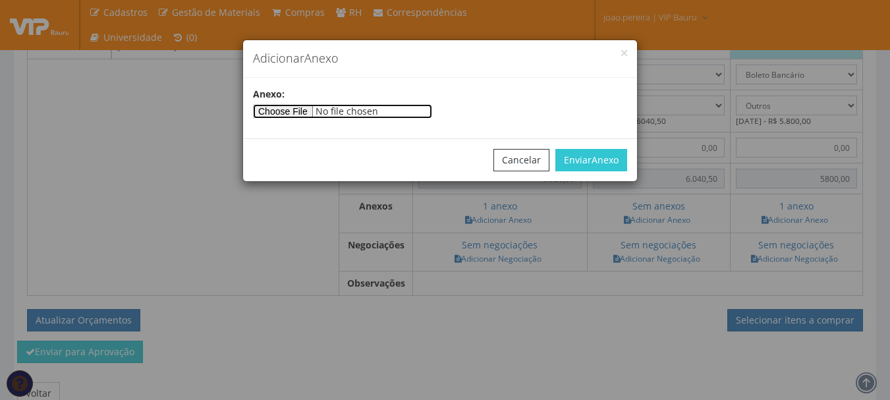
click at [308, 111] on input"] "file" at bounding box center [342, 111] width 179 height 14
type input"] "C:\fakepath\ORÇAMENTO TCA 14.370,37.pdf"
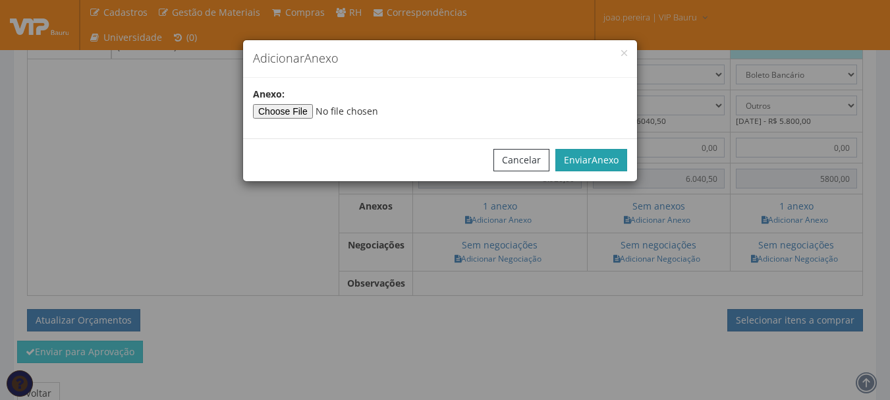
click at [597, 155] on span "Anexo" at bounding box center [605, 160] width 27 height 13
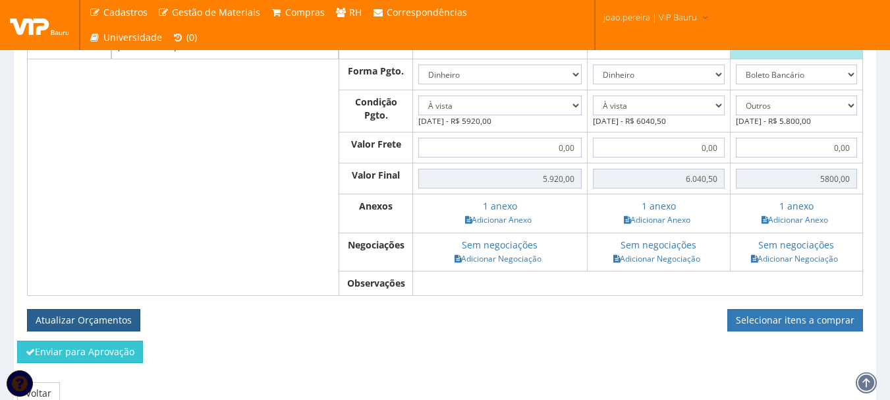
click at [94, 328] on button "Atualizar Orçamentos" at bounding box center [83, 320] width 113 height 22
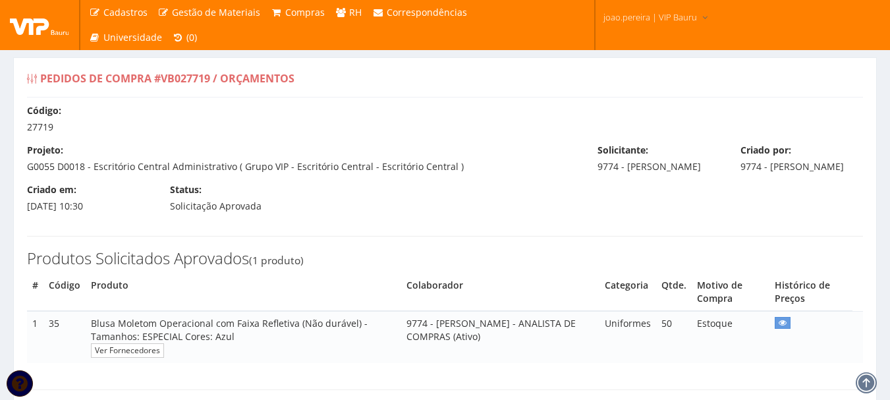
select select "0"
select select "outros"
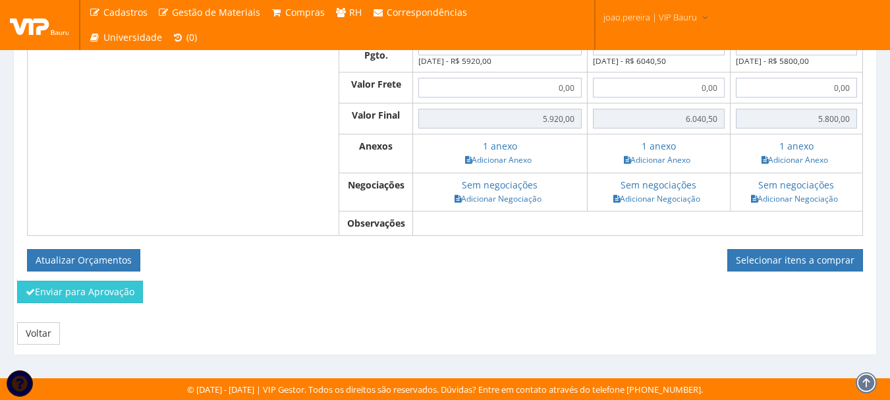
scroll to position [553, 0]
click at [809, 249] on link "Selecionar itens a comprar" at bounding box center [796, 260] width 136 height 22
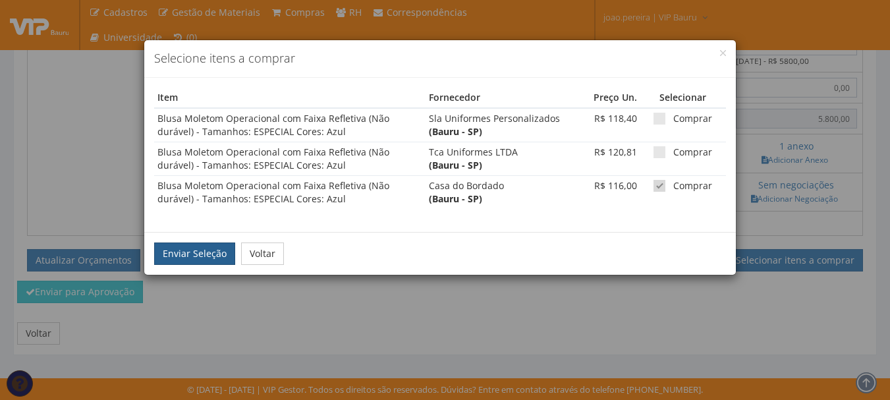
click at [189, 248] on button "Enviar Seleção" at bounding box center [194, 254] width 81 height 22
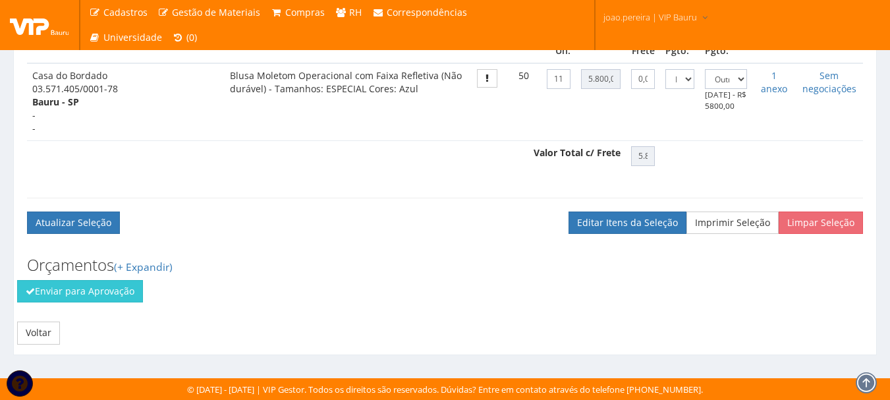
scroll to position [448, 0]
click at [104, 287] on button "Enviar para Aprovação" at bounding box center [80, 291] width 126 height 22
click at [100, 293] on button "Enviar para Aprovação" at bounding box center [80, 291] width 126 height 22
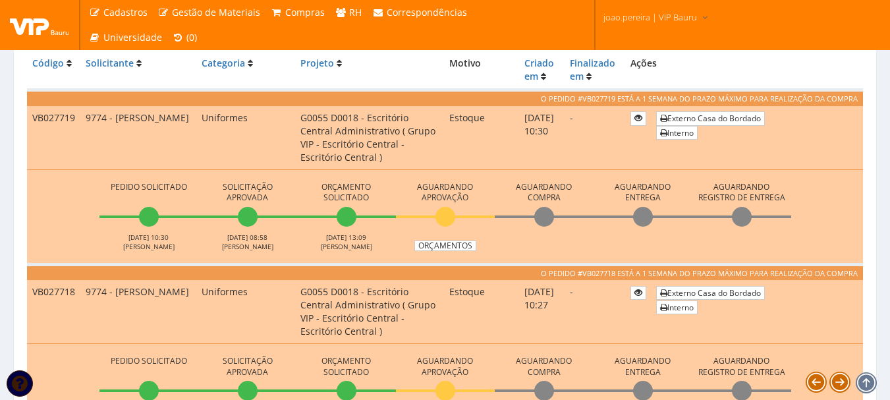
scroll to position [395, 0]
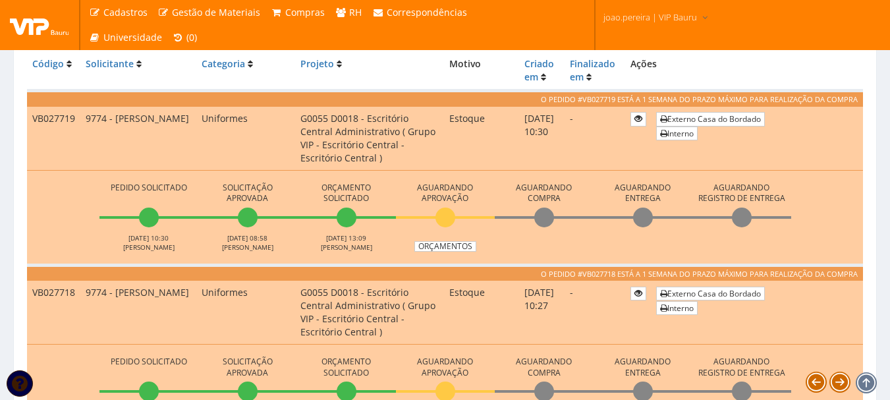
click at [572, 246] on li "Aguardando Compra" at bounding box center [544, 215] width 99 height 72
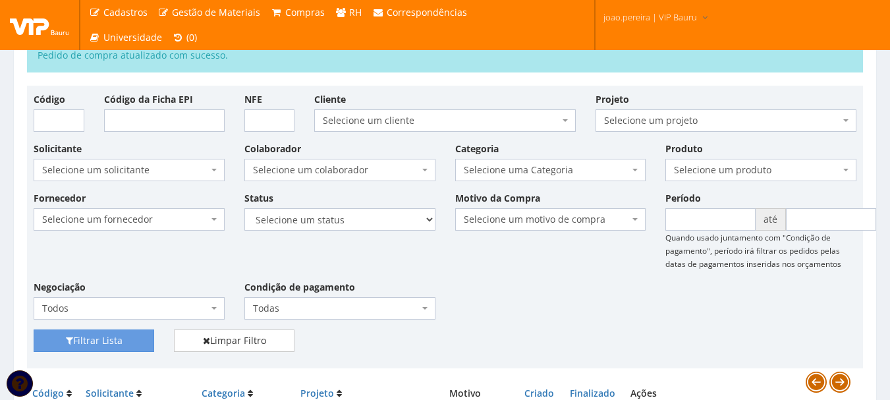
scroll to position [0, 0]
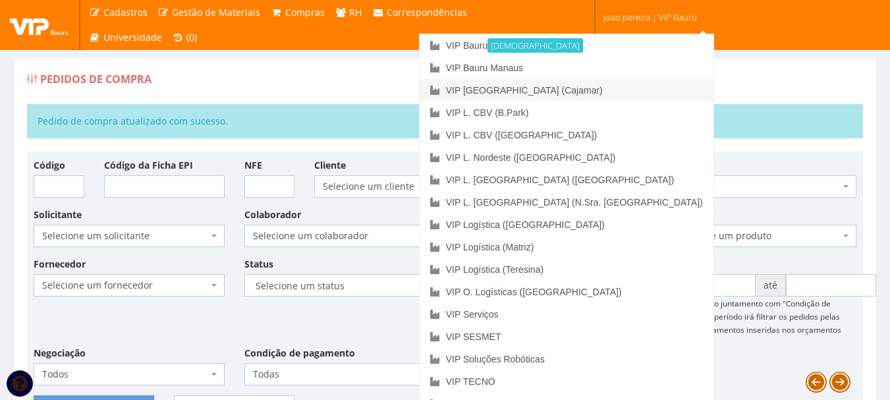
click at [633, 86] on link "VIP [GEOGRAPHIC_DATA] (Cajamar)" at bounding box center [567, 90] width 294 height 22
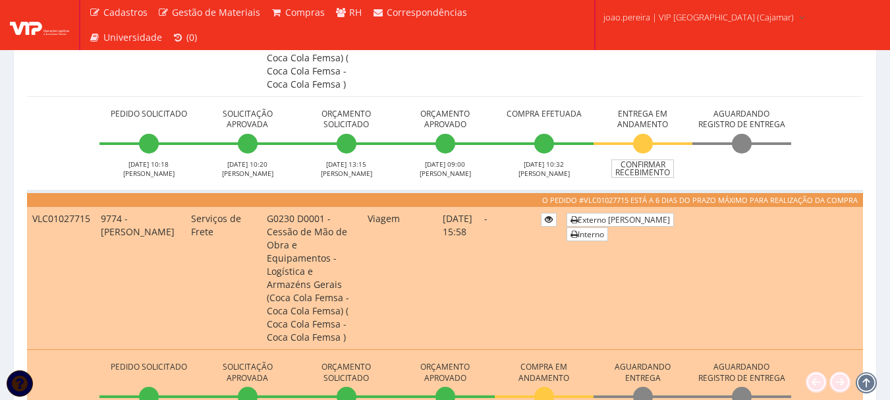
scroll to position [725, 0]
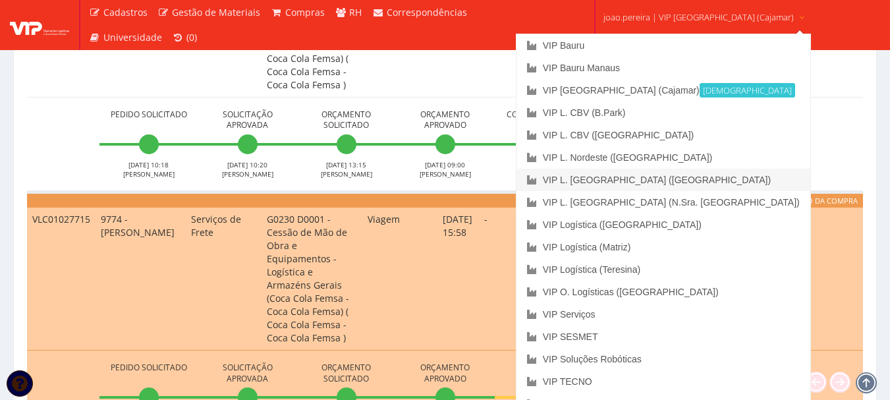
click at [687, 183] on link "VIP L. [GEOGRAPHIC_DATA] ([GEOGRAPHIC_DATA])" at bounding box center [664, 180] width 294 height 22
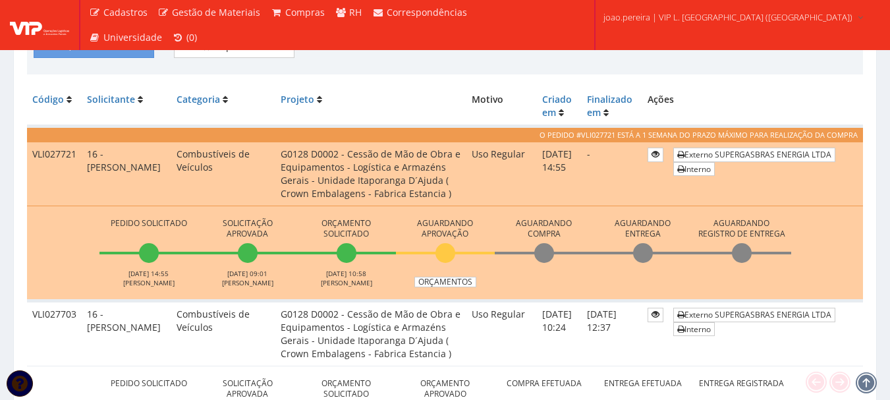
scroll to position [527, 0]
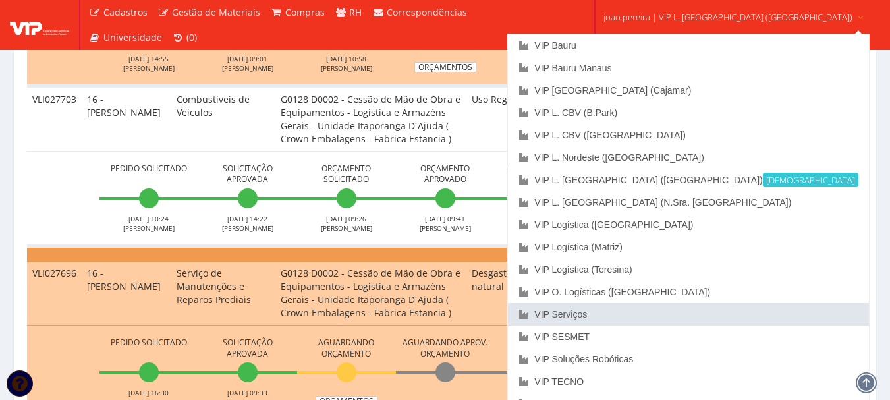
click at [666, 316] on link "VIP Serviços" at bounding box center [688, 314] width 361 height 22
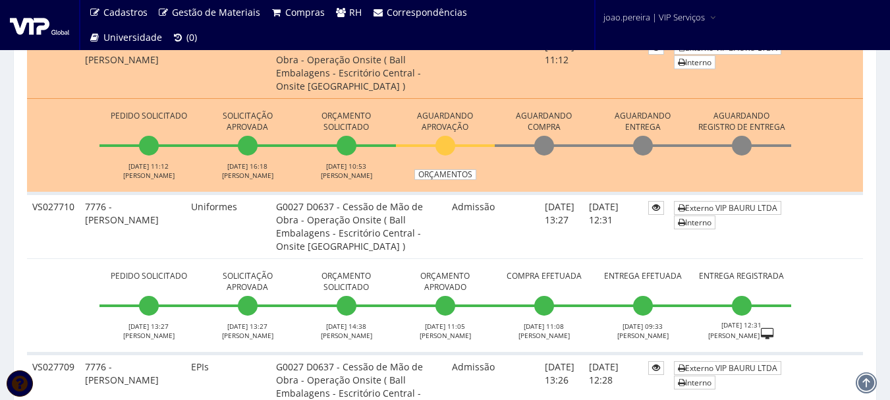
scroll to position [527, 0]
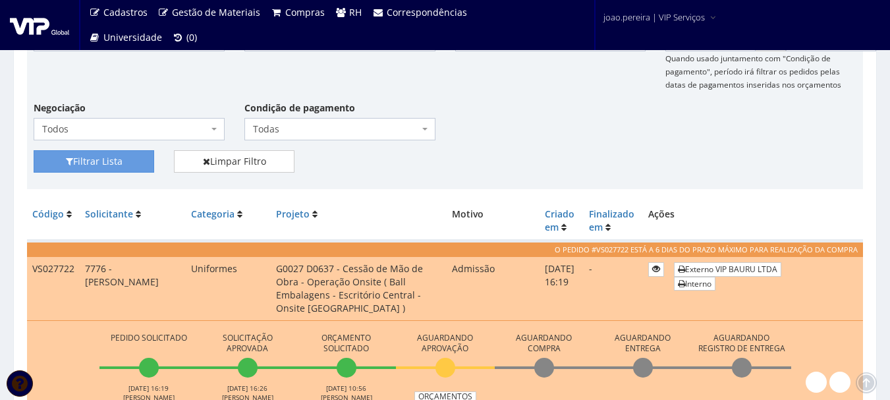
scroll to position [0, 0]
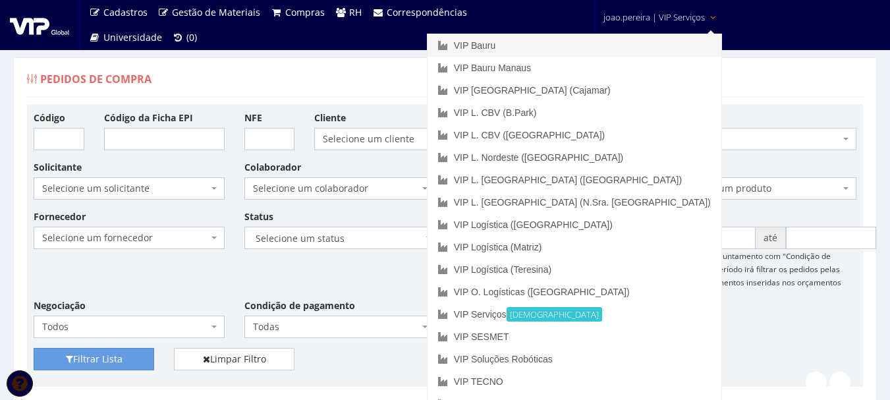
click at [600, 44] on link "VIP Bauru" at bounding box center [575, 45] width 294 height 22
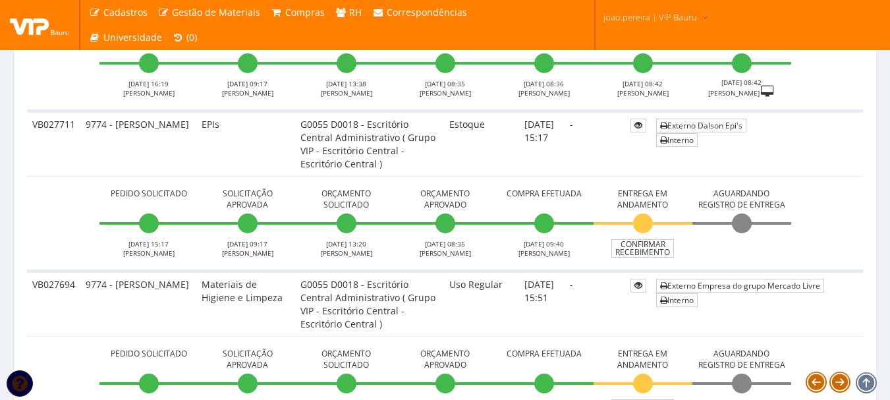
scroll to position [857, 0]
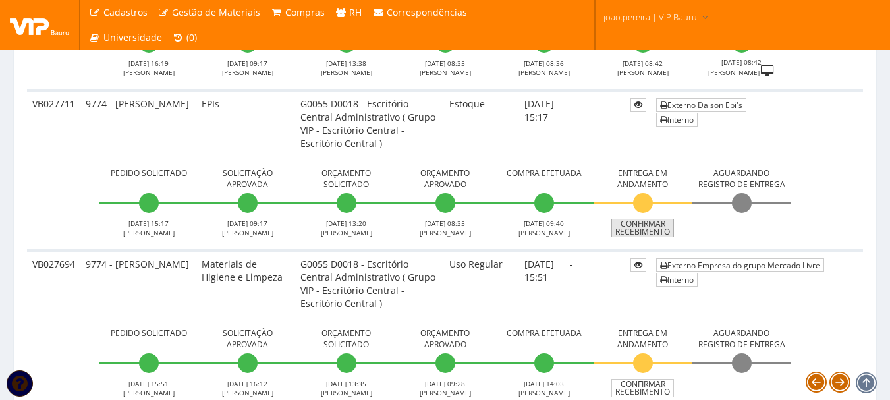
click at [654, 229] on link "Confirmar Recebimento" at bounding box center [643, 228] width 63 height 18
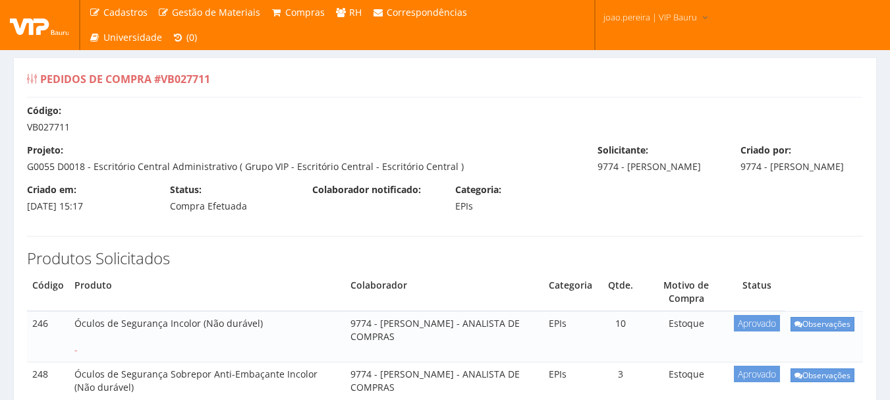
type input "70227"
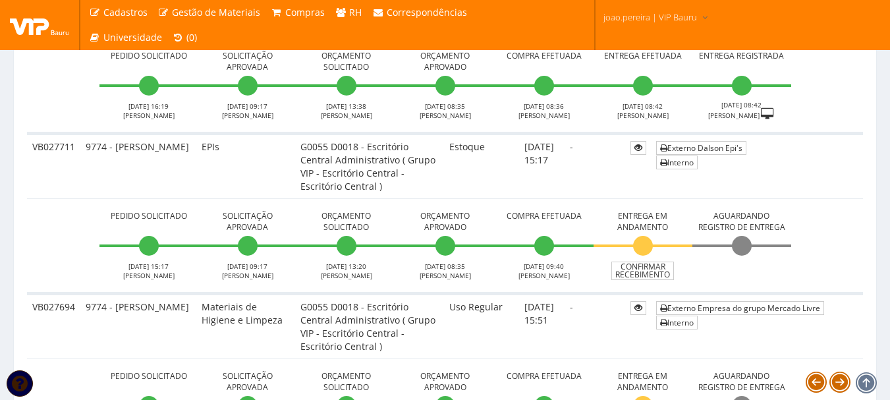
scroll to position [791, 0]
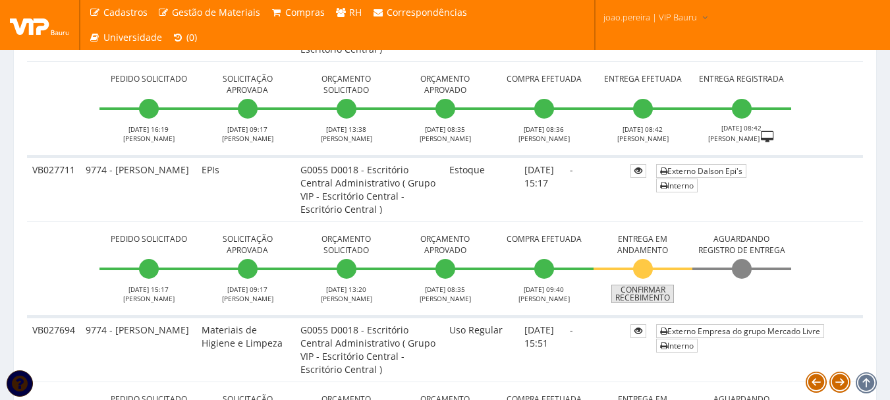
click at [645, 291] on link "Confirmar Recebimento" at bounding box center [643, 294] width 63 height 18
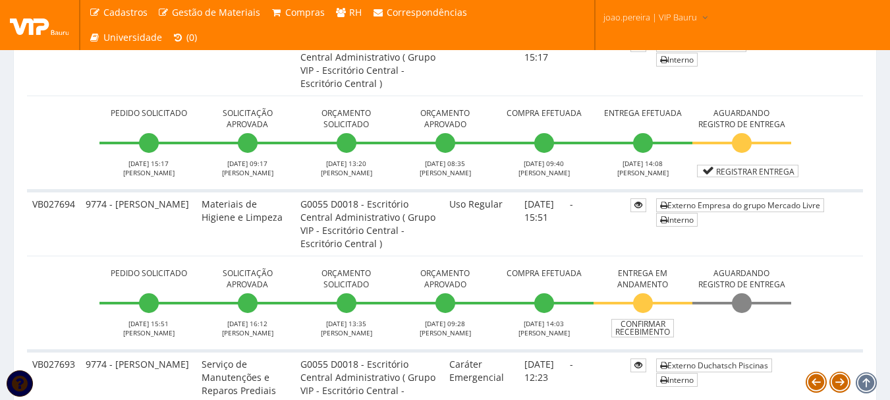
scroll to position [923, 0]
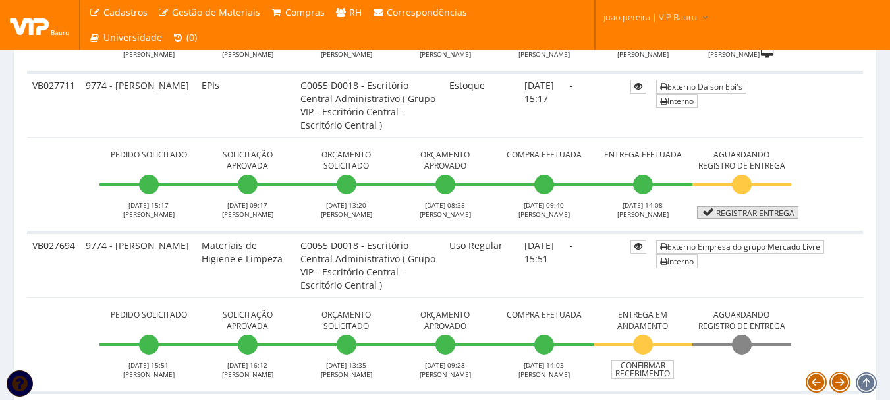
click at [753, 212] on link "Registrar Entrega" at bounding box center [747, 212] width 101 height 13
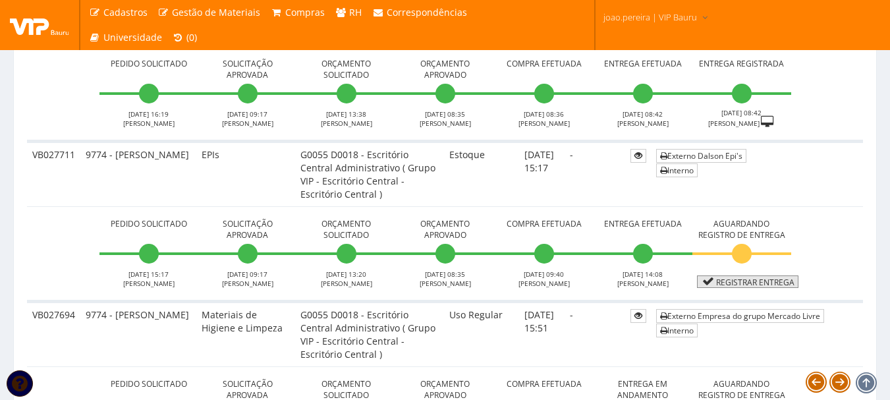
scroll to position [791, 0]
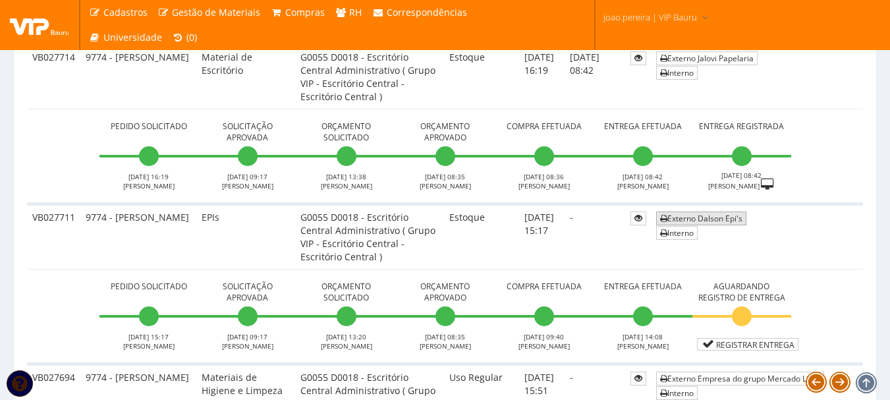
click at [712, 219] on link "Externo Dalson Epi's" at bounding box center [701, 219] width 90 height 14
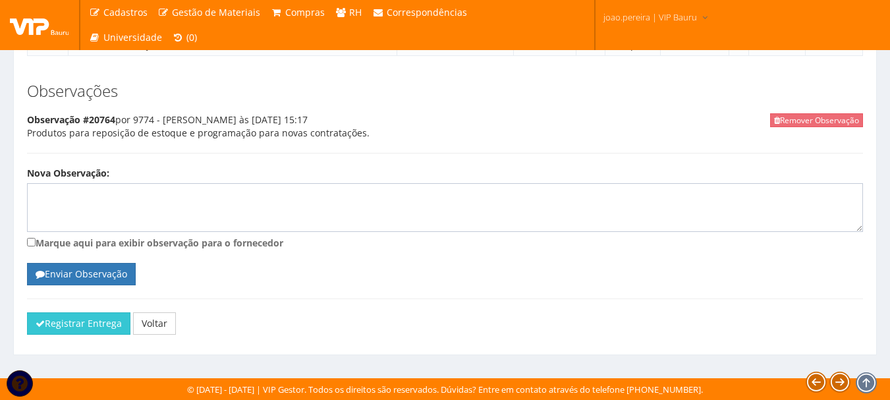
scroll to position [6882, 0]
click at [57, 322] on button "Registrar Entrega" at bounding box center [78, 323] width 103 height 22
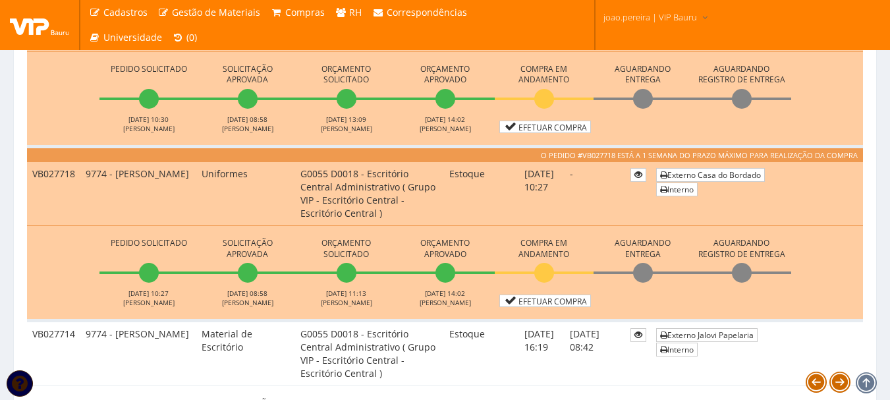
scroll to position [395, 0]
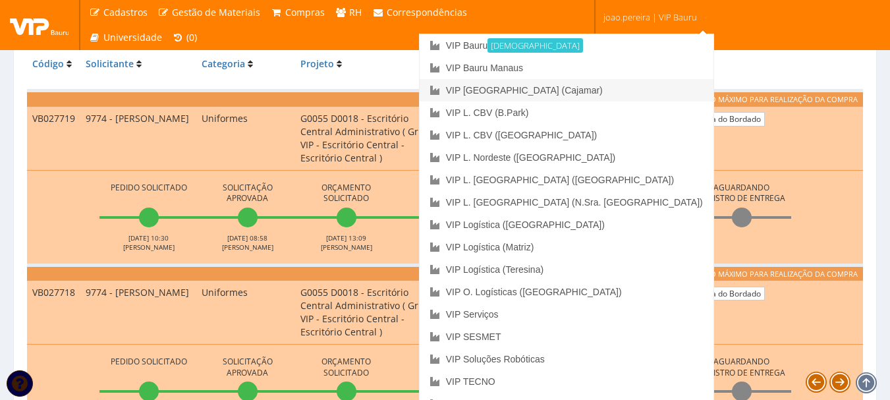
click at [628, 84] on link "VIP [GEOGRAPHIC_DATA] (Cajamar)" at bounding box center [567, 90] width 294 height 22
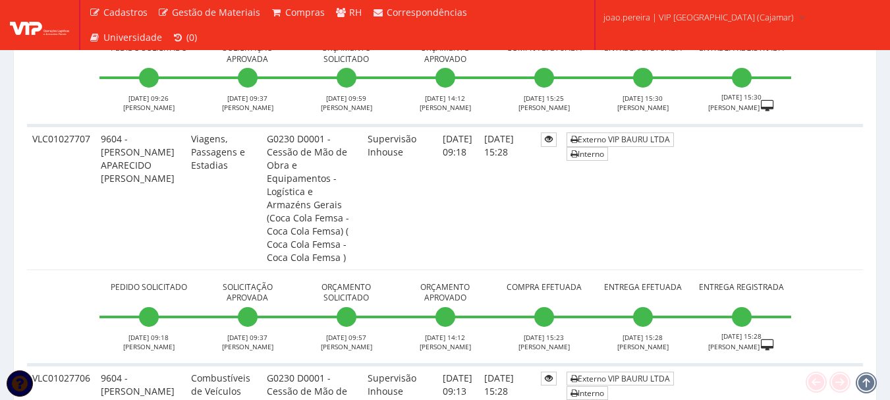
scroll to position [1845, 0]
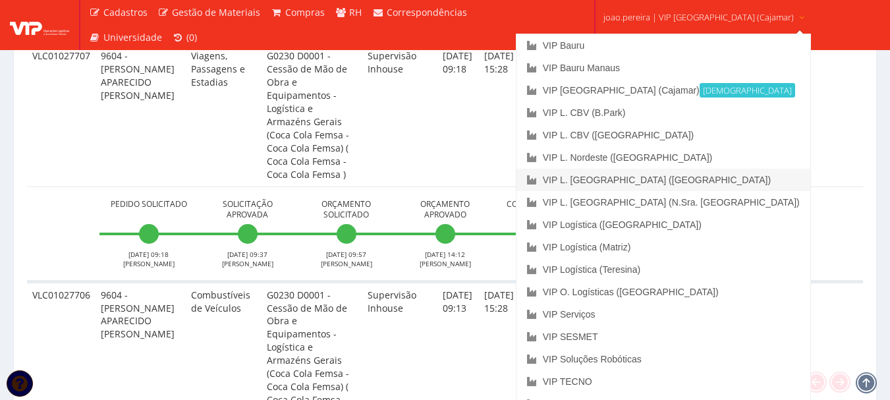
click at [697, 175] on link "VIP L. [GEOGRAPHIC_DATA] ([GEOGRAPHIC_DATA])" at bounding box center [664, 180] width 294 height 22
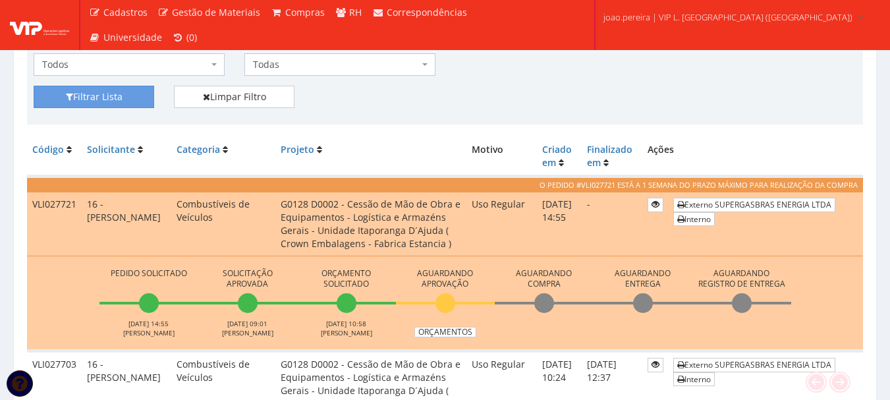
scroll to position [264, 0]
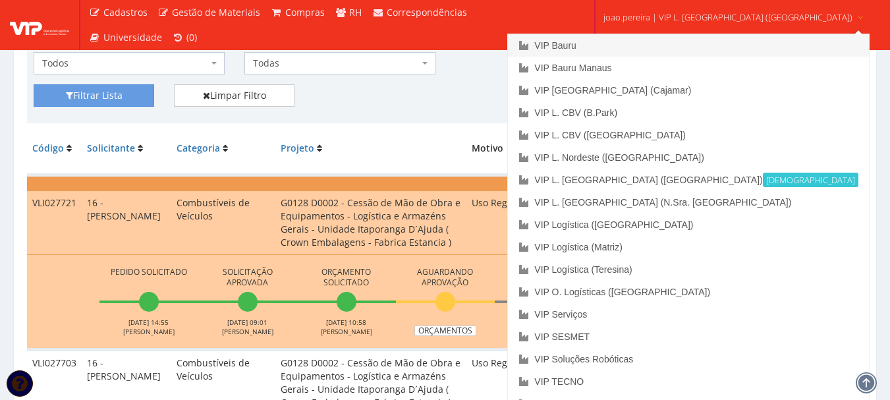
click at [652, 40] on link "VIP Bauru" at bounding box center [688, 45] width 361 height 22
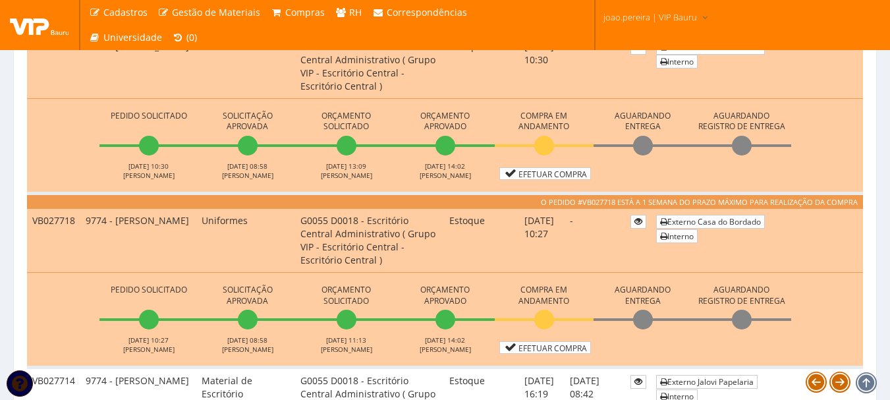
scroll to position [461, 0]
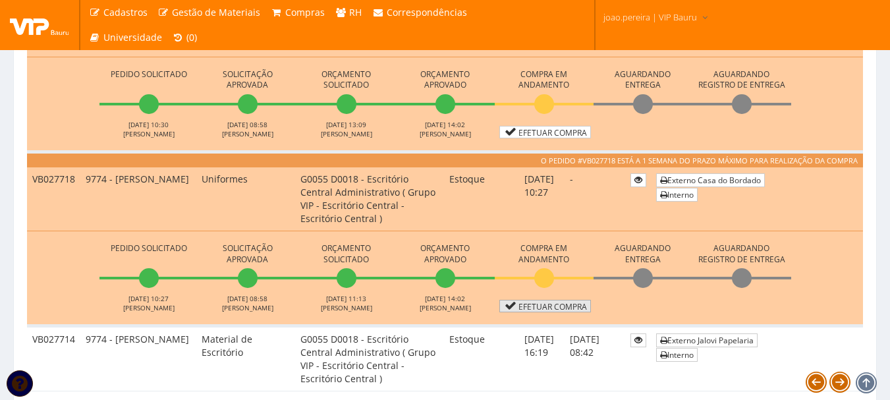
click at [561, 305] on link "Efetuar Compra" at bounding box center [546, 306] width 92 height 13
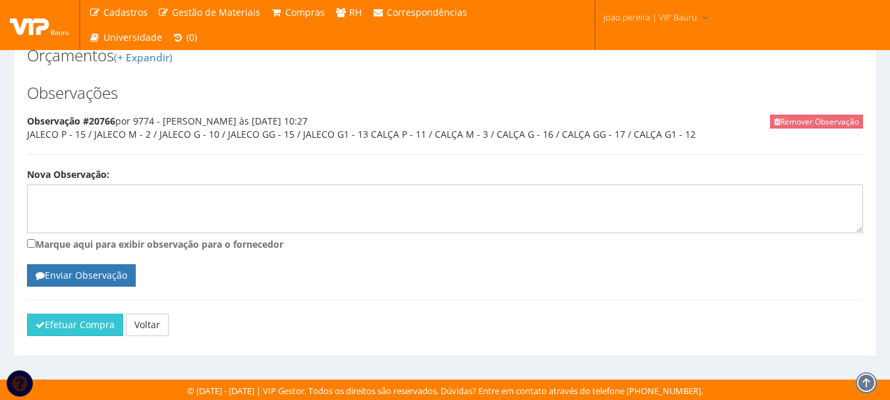
scroll to position [657, 0]
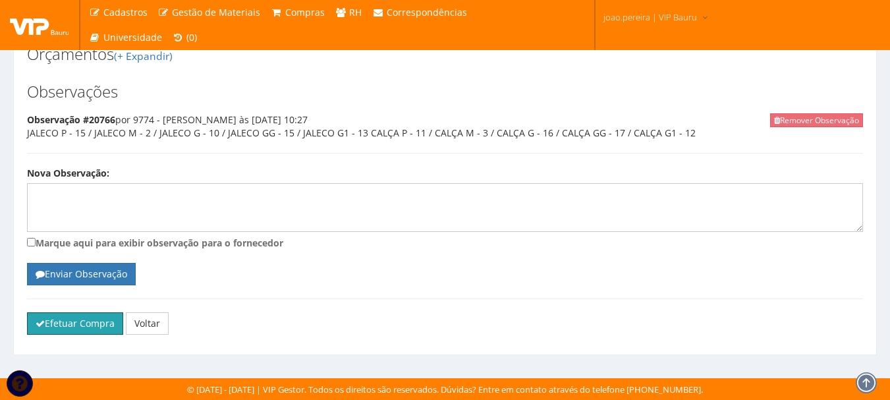
click at [63, 324] on button "Efetuar Compra" at bounding box center [75, 323] width 96 height 22
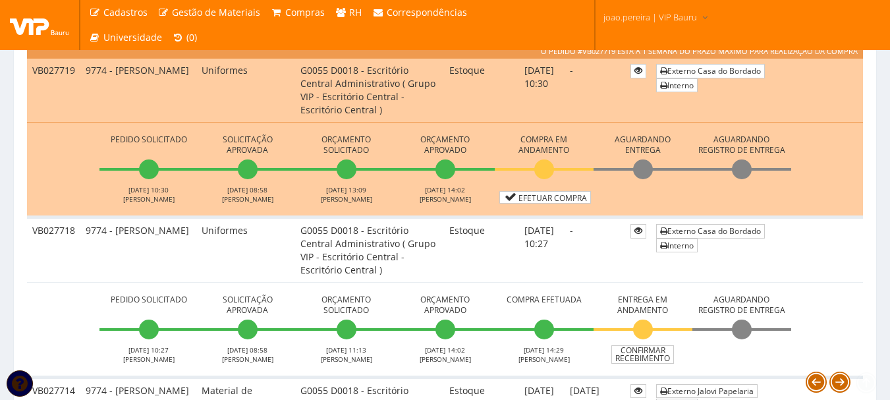
scroll to position [527, 0]
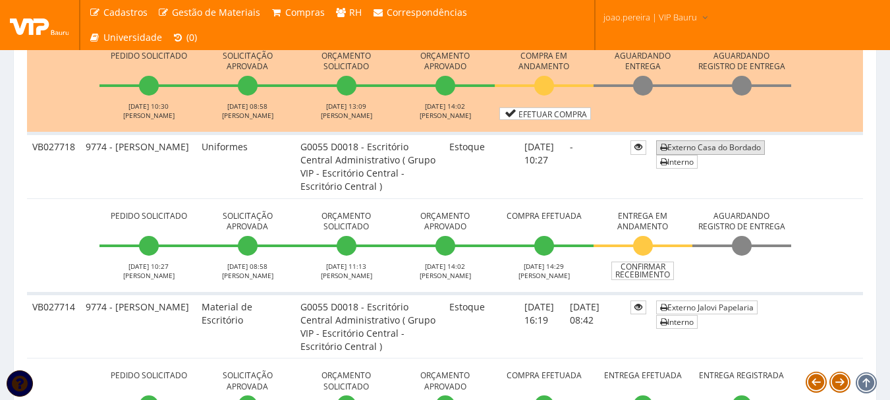
click at [710, 149] on link "Externo Casa do Bordado" at bounding box center [710, 147] width 109 height 14
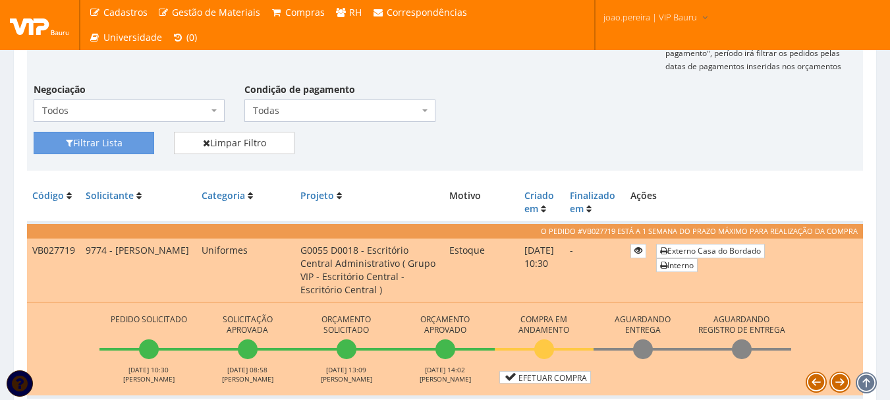
scroll to position [0, 0]
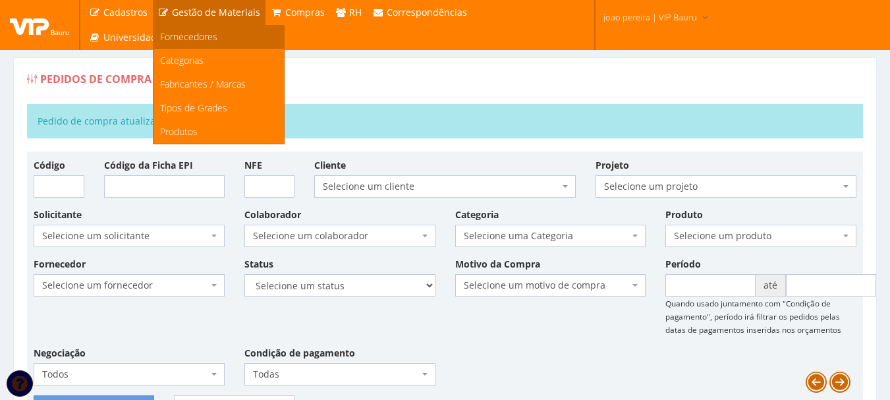
click at [200, 34] on span "Fornecedores" at bounding box center [188, 36] width 57 height 13
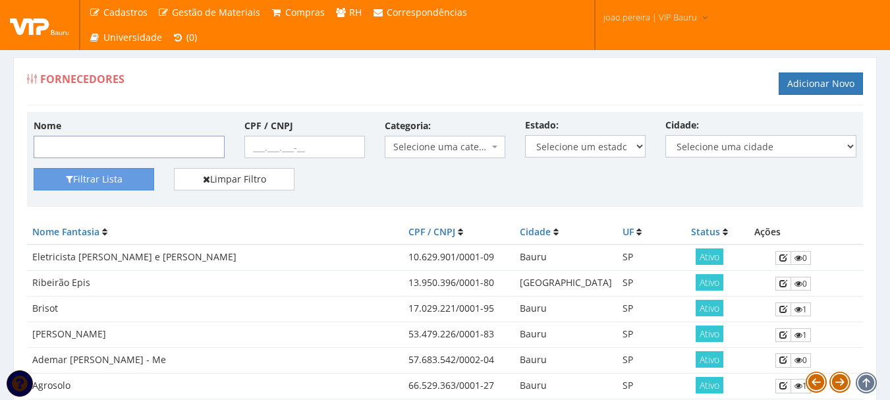
click at [119, 146] on input "Nome" at bounding box center [129, 147] width 191 height 22
type input "Casa do Bordado"
click at [101, 184] on button "Filtrar Lista" at bounding box center [94, 179] width 121 height 22
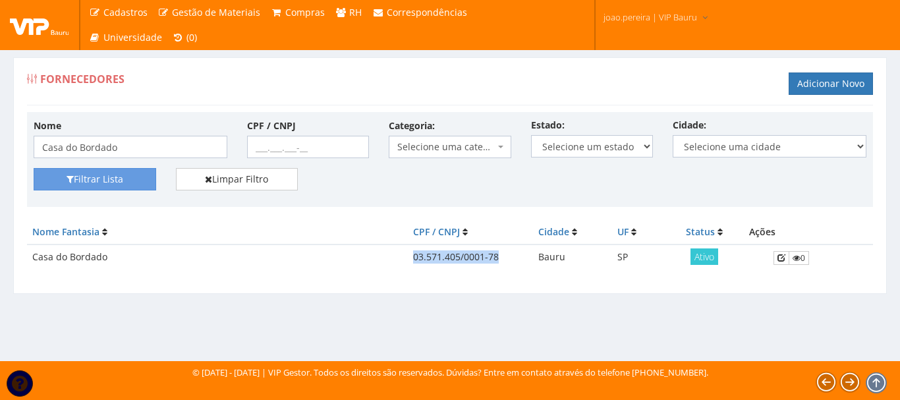
drag, startPoint x: 414, startPoint y: 256, endPoint x: 504, endPoint y: 254, distance: 90.3
click at [504, 254] on td "03.571.405/0001-78" at bounding box center [470, 258] width 125 height 26
copy td "03.571.405/0001-78"
click at [285, 298] on div "Fornecedores Adicionar Novo Nome Casa do Bordado CPF / CNPJ Categoria: Selecion…" at bounding box center [450, 183] width 894 height 253
click at [36, 30] on img at bounding box center [39, 25] width 59 height 20
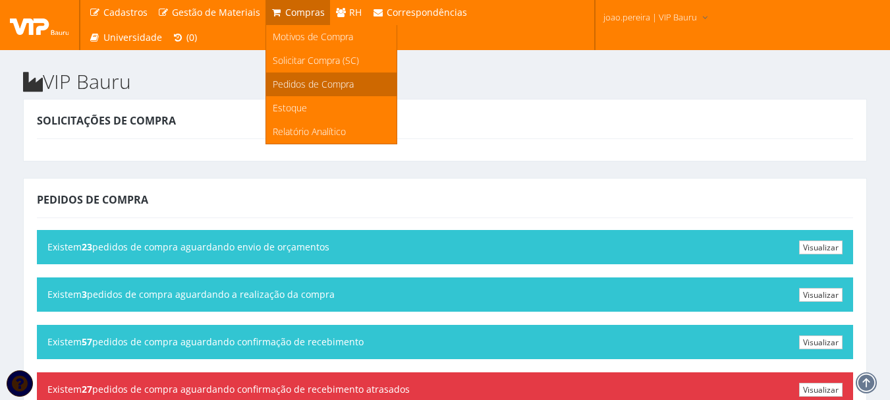
click at [318, 82] on span "Pedidos de Compra" at bounding box center [313, 84] width 81 height 13
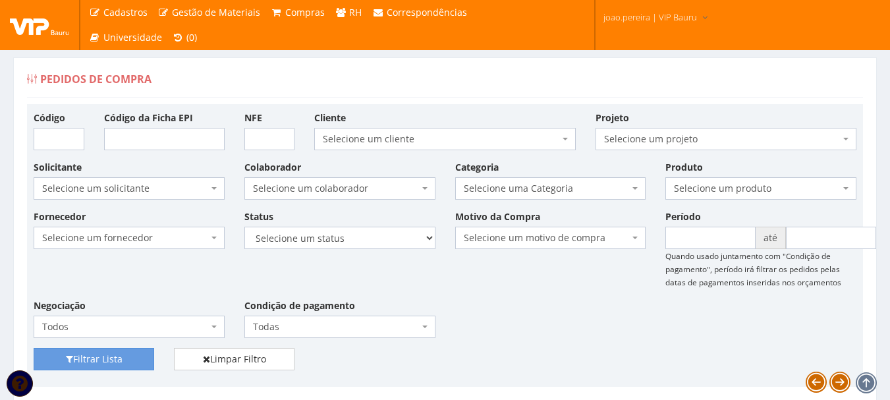
click at [319, 80] on div "Pedidos de Compra" at bounding box center [445, 82] width 836 height 32
